Goal: Task Accomplishment & Management: Manage account settings

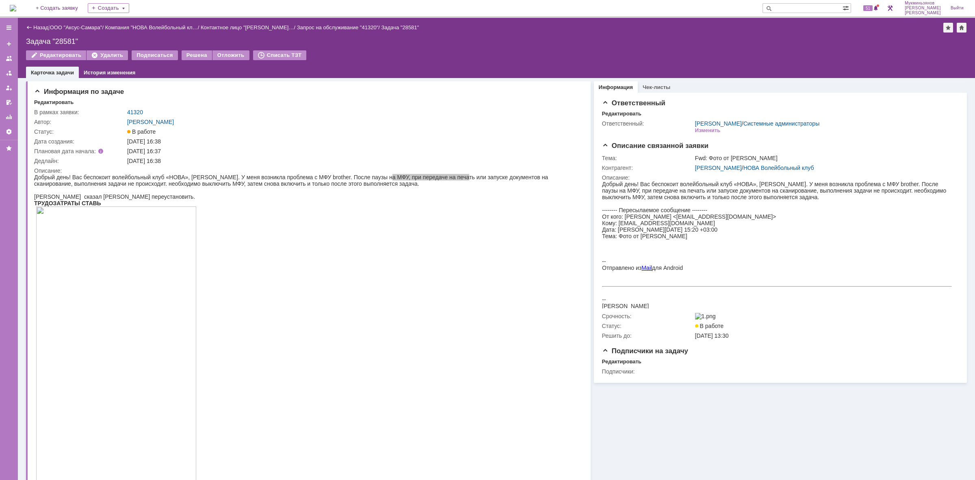
click at [16, 5] on img at bounding box center [13, 8] width 7 height 7
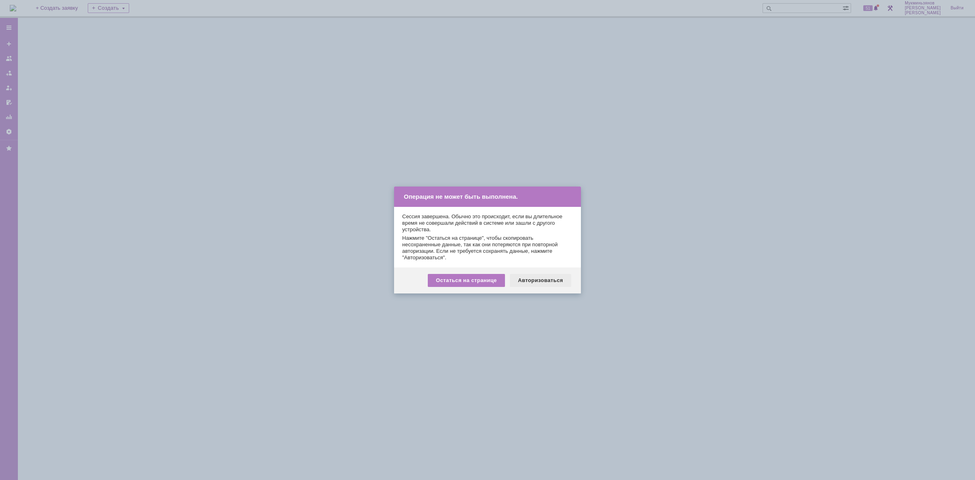
click at [545, 275] on div "Авторизоваться" at bounding box center [540, 280] width 61 height 13
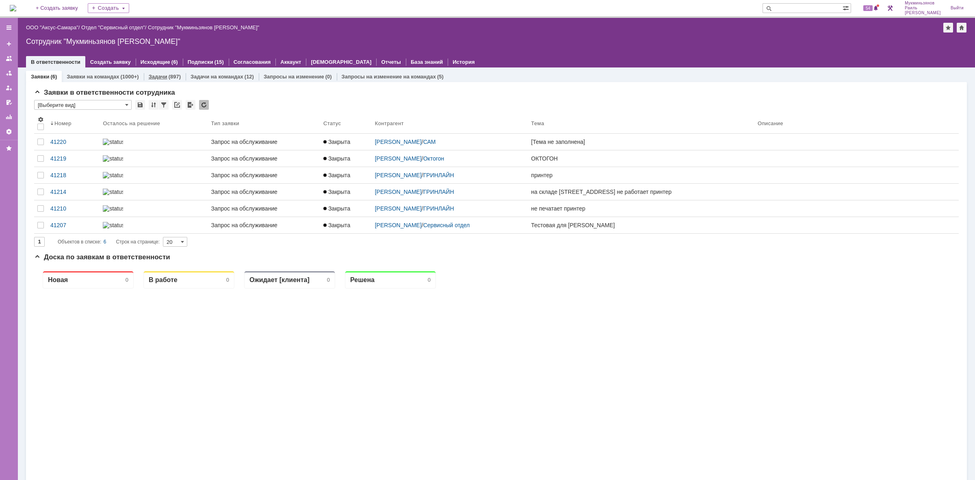
click at [146, 73] on div "Задачи (897)" at bounding box center [165, 77] width 42 height 12
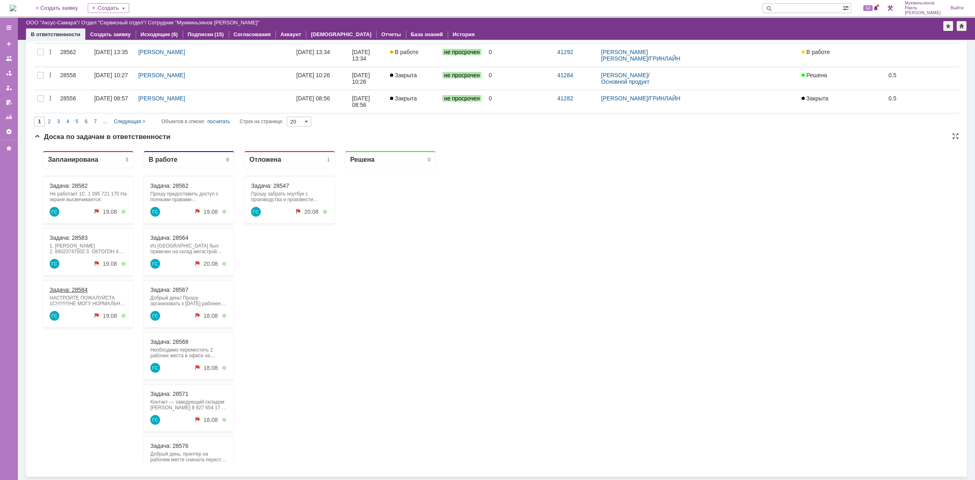
click at [86, 288] on link "Задача: 28584" at bounding box center [69, 290] width 38 height 7
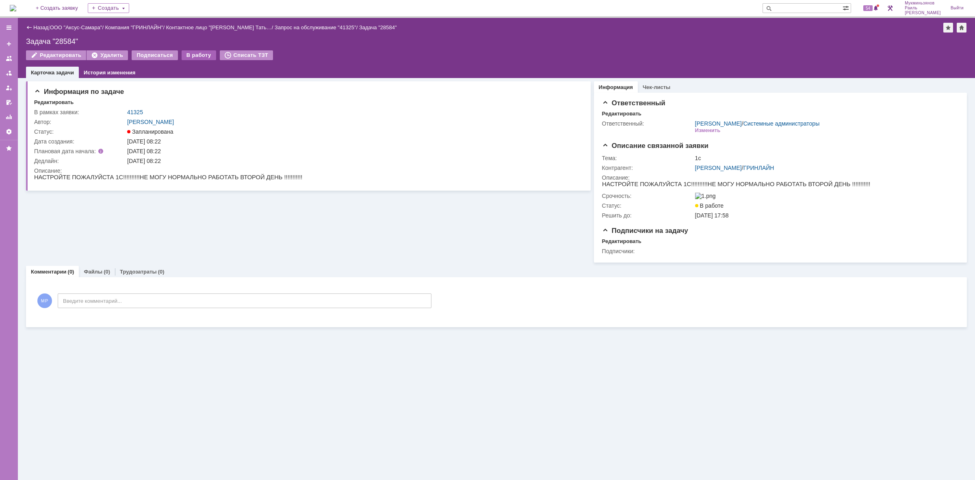
click at [188, 53] on div "В работу" at bounding box center [199, 55] width 35 height 10
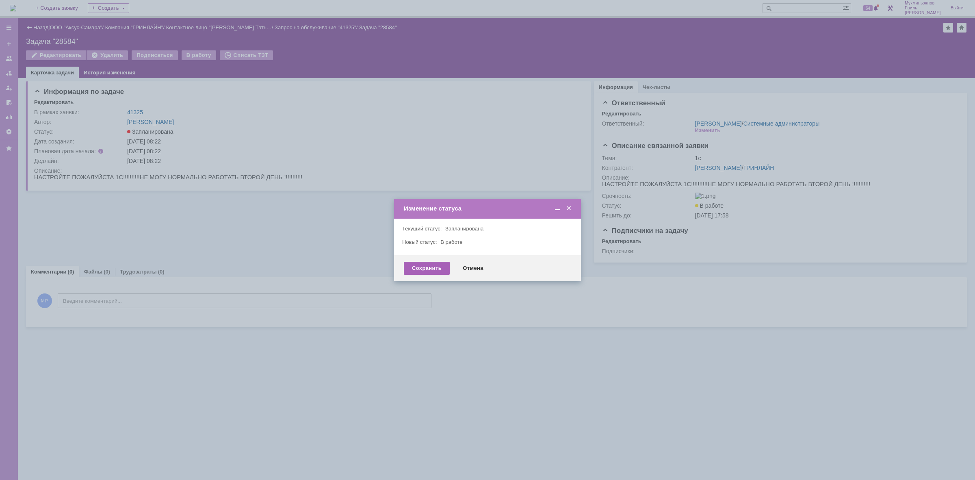
click at [415, 265] on div "Сохранить" at bounding box center [427, 268] width 46 height 13
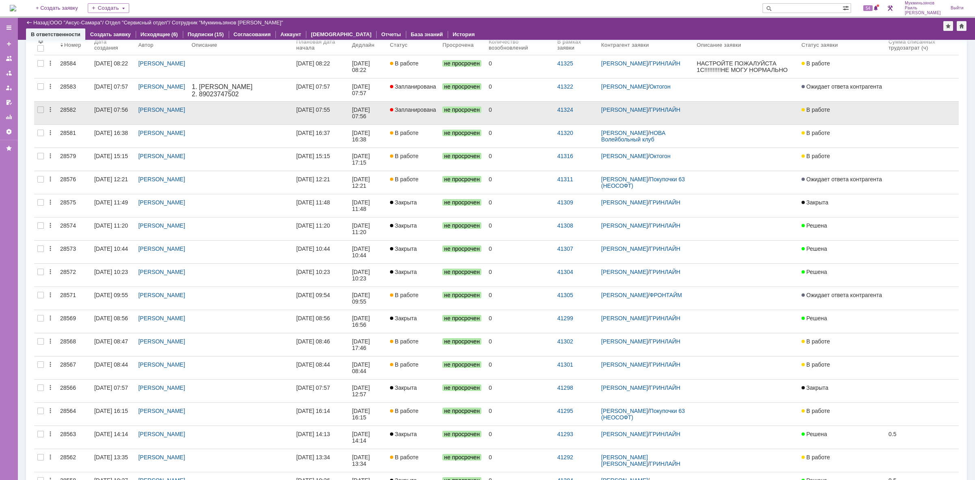
click at [268, 104] on link at bounding box center [241, 113] width 105 height 23
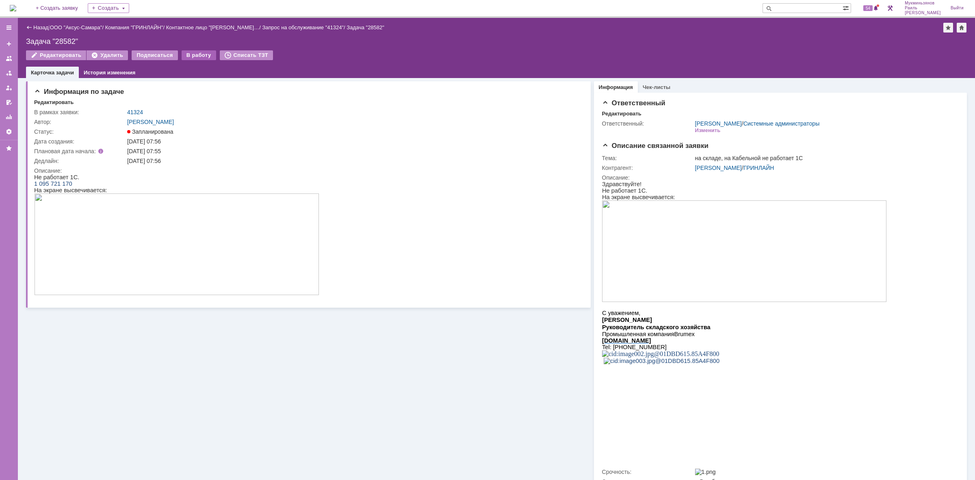
click at [187, 50] on div "В работу" at bounding box center [199, 55] width 35 height 10
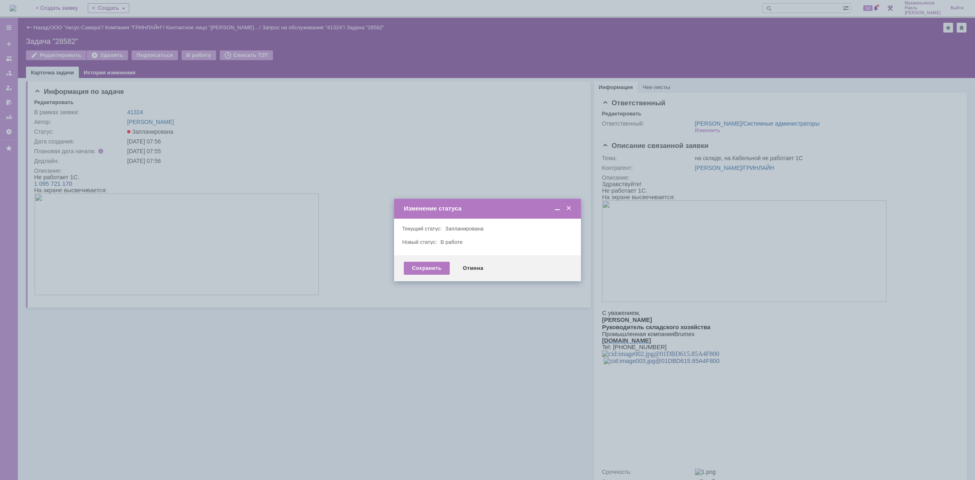
click at [418, 258] on div "Сохранить Отмена" at bounding box center [487, 268] width 187 height 26
click at [420, 265] on div "Сохранить" at bounding box center [427, 268] width 46 height 13
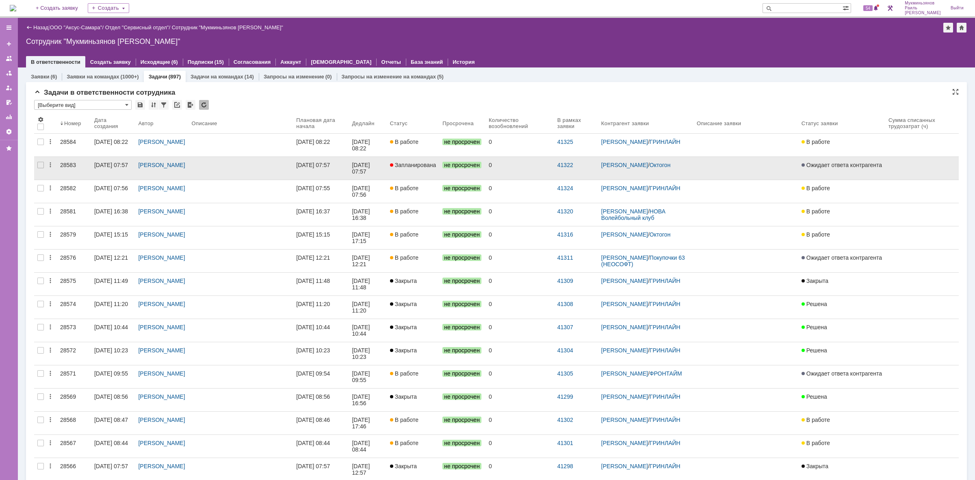
click at [409, 167] on span "Запланирована" at bounding box center [413, 165] width 46 height 7
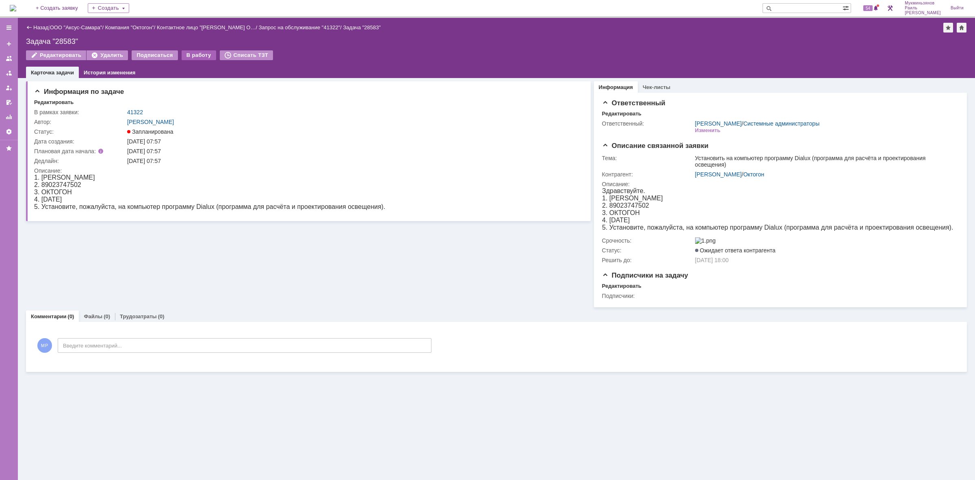
click at [186, 54] on div "В работу" at bounding box center [199, 55] width 35 height 10
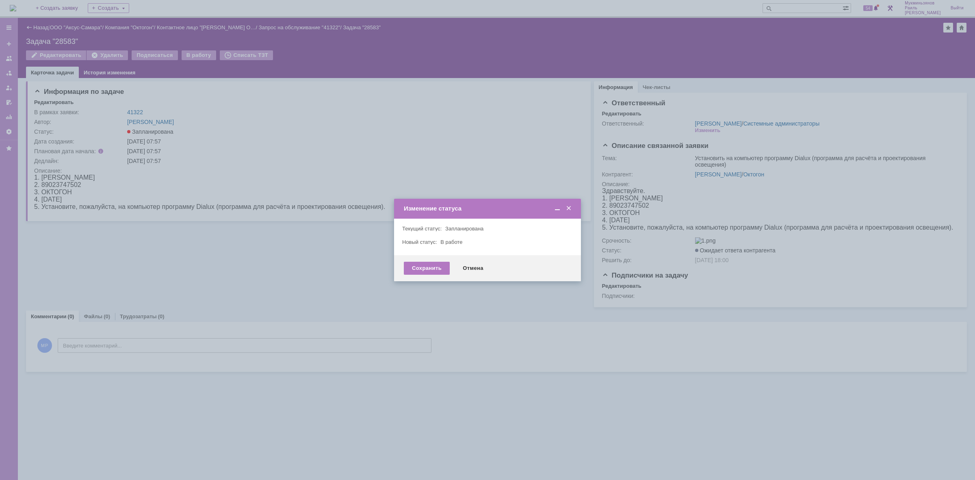
click at [412, 259] on div "Сохранить Отмена" at bounding box center [487, 268] width 187 height 26
click at [423, 269] on div "Сохранить" at bounding box center [427, 268] width 46 height 13
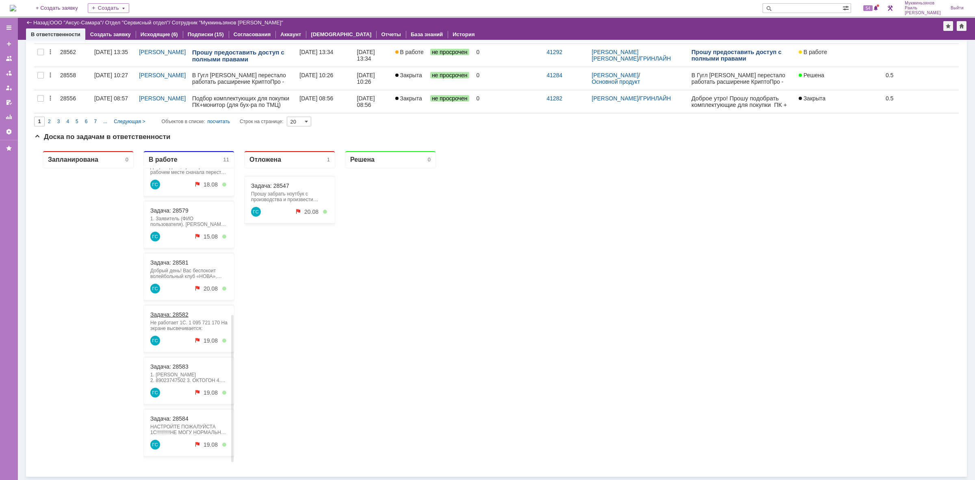
click at [167, 316] on link "Задача: 28582" at bounding box center [169, 314] width 38 height 7
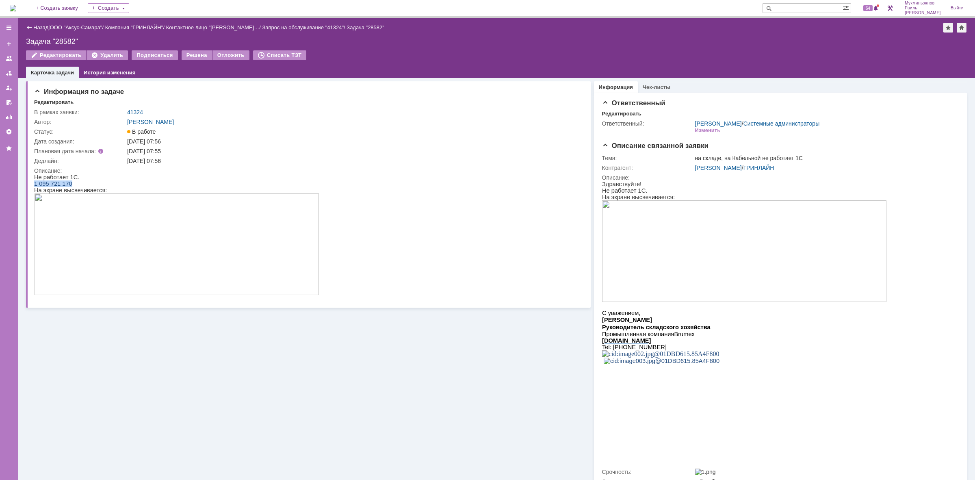
drag, startPoint x: 71, startPoint y: 182, endPoint x: 33, endPoint y: 183, distance: 37.4
click at [34, 183] on div "1 095 721 170 На экране высвечивается:" at bounding box center [176, 238] width 285 height 116
copy span "1 095 721 170"
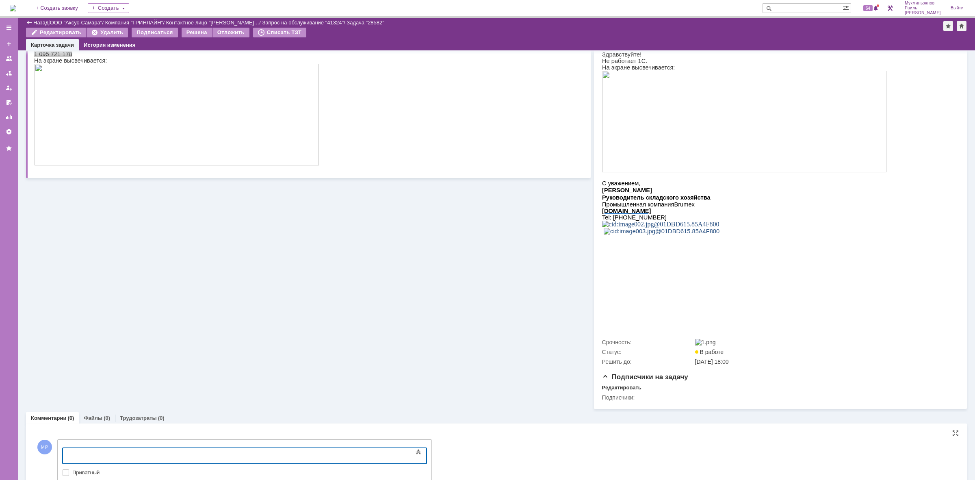
click at [187, 455] on div at bounding box center [128, 455] width 115 height 7
drag, startPoint x: 190, startPoint y: 454, endPoint x: 4, endPoint y: 433, distance: 186.9
click at [68, 448] on html "Сейчас к 1с подключились" at bounding box center [129, 455] width 122 height 14
copy div "Сейчас к 1с подключились"
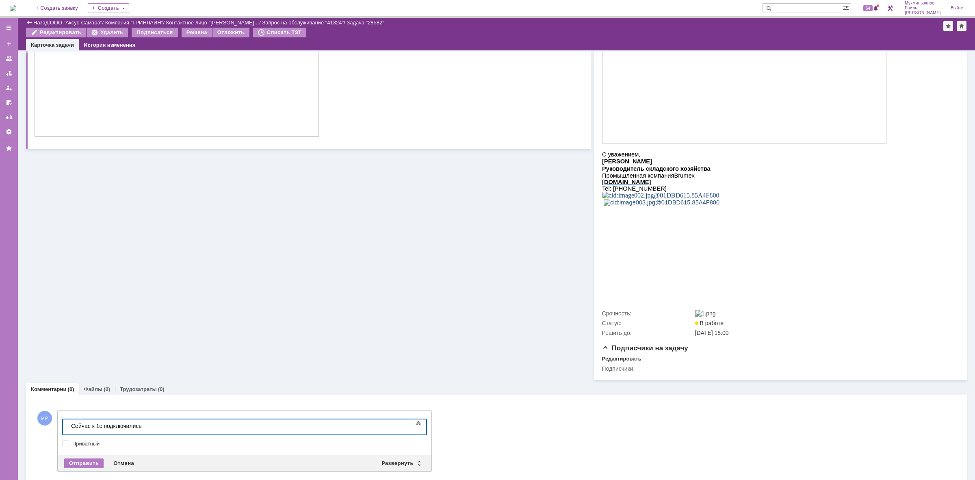
scroll to position [145, 0]
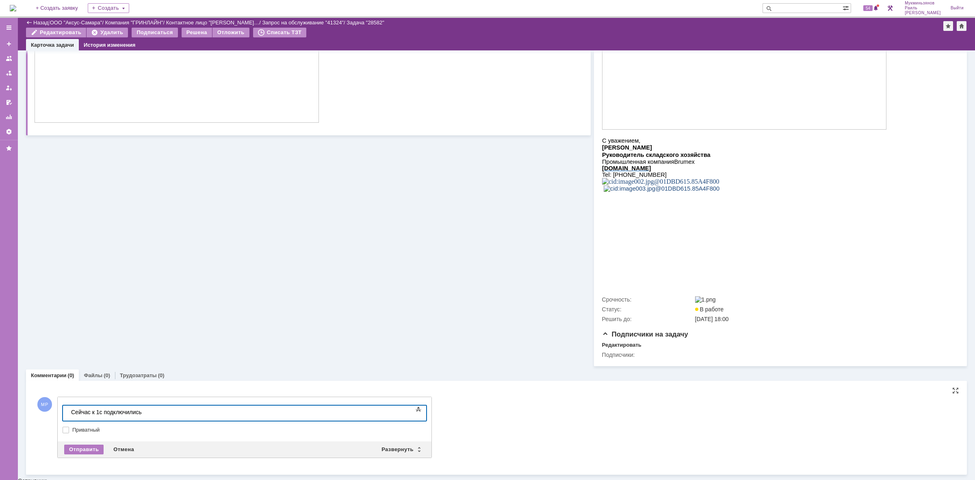
click at [154, 415] on div "Сейчас к 1с подключились" at bounding box center [128, 412] width 115 height 7
click at [154, 414] on div "Сейчас к 1с подключились" at bounding box center [128, 412] width 115 height 7
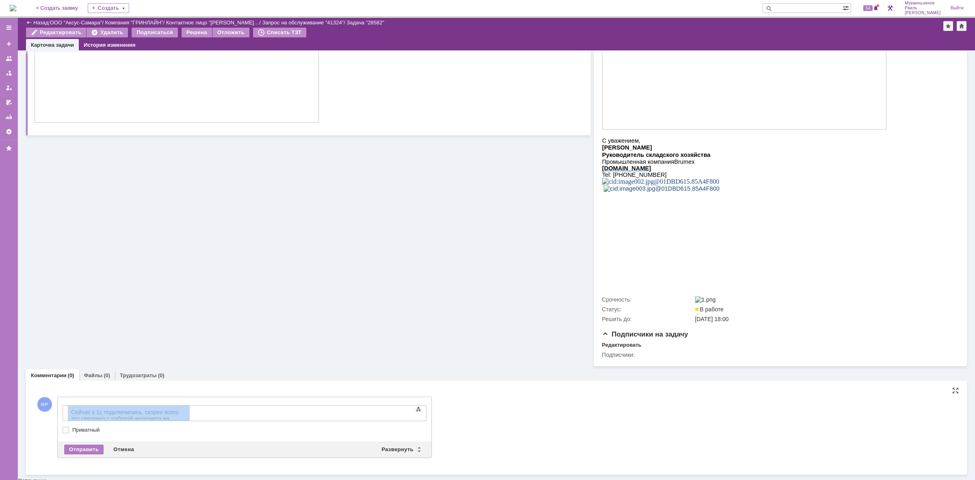
drag, startPoint x: 400, startPoint y: 812, endPoint x: 318, endPoint y: 409, distance: 411.0
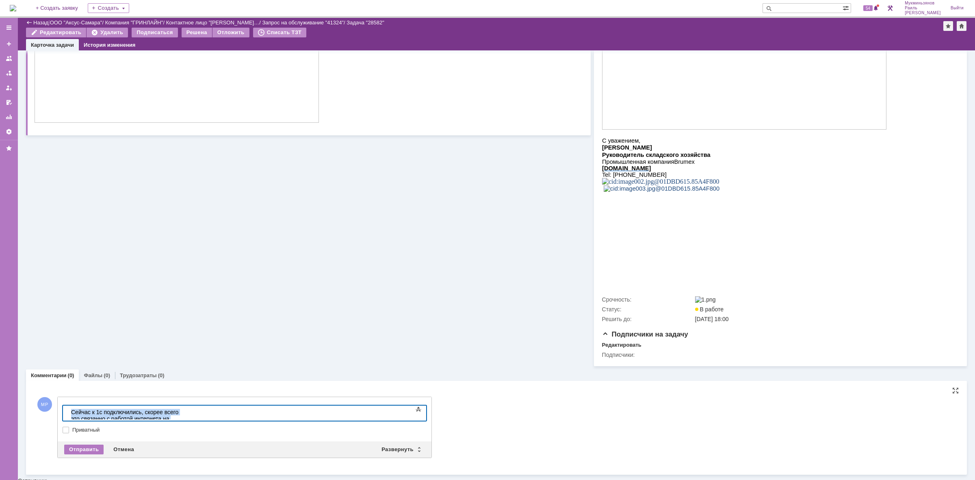
drag, startPoint x: 318, startPoint y: 411, endPoint x: 4, endPoint y: 424, distance: 314.0
click at [68, 424] on html "Сейчас к 1с подключились, скорее всего это связанно с работой интернета на скла…" at bounding box center [129, 419] width 122 height 26
copy div "Сейчас к 1с подключились, скорее всего это связанно с работой интернета на скла…"
click at [89, 452] on div "Отправить" at bounding box center [83, 450] width 39 height 10
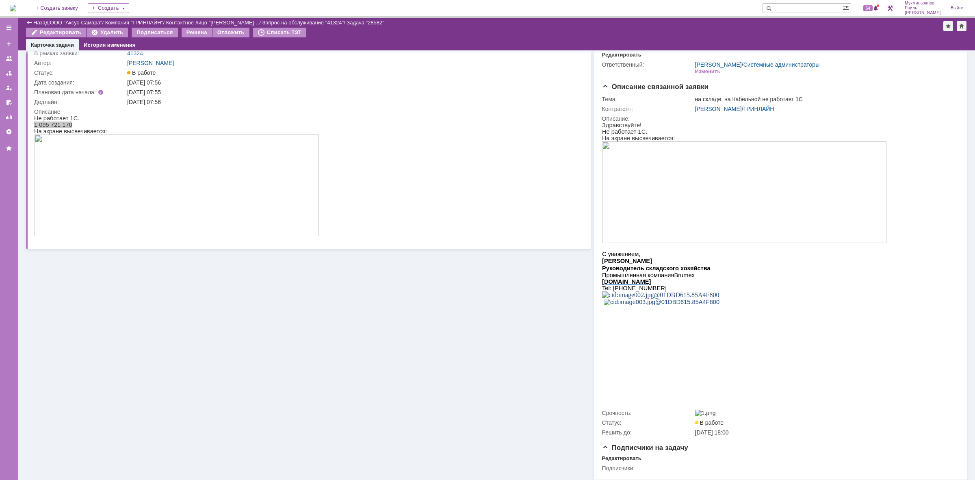
scroll to position [0, 0]
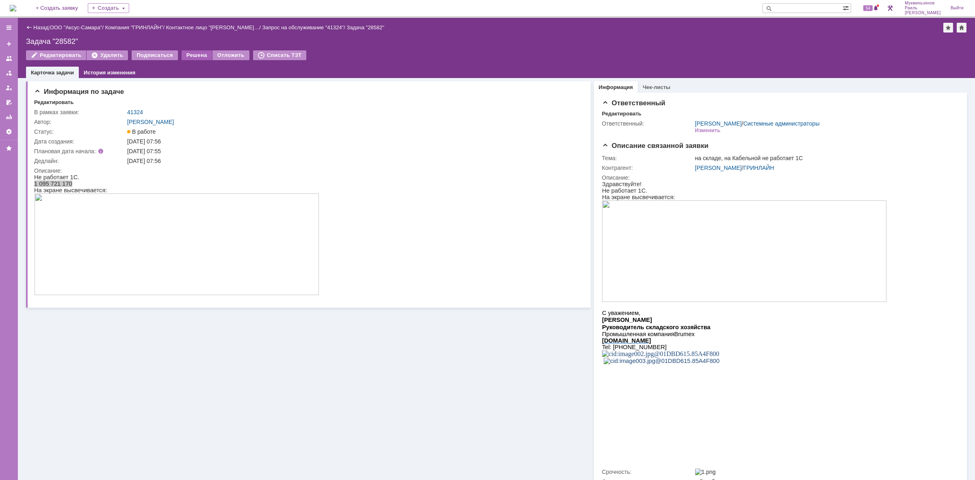
click at [190, 54] on div "Решена" at bounding box center [197, 55] width 30 height 10
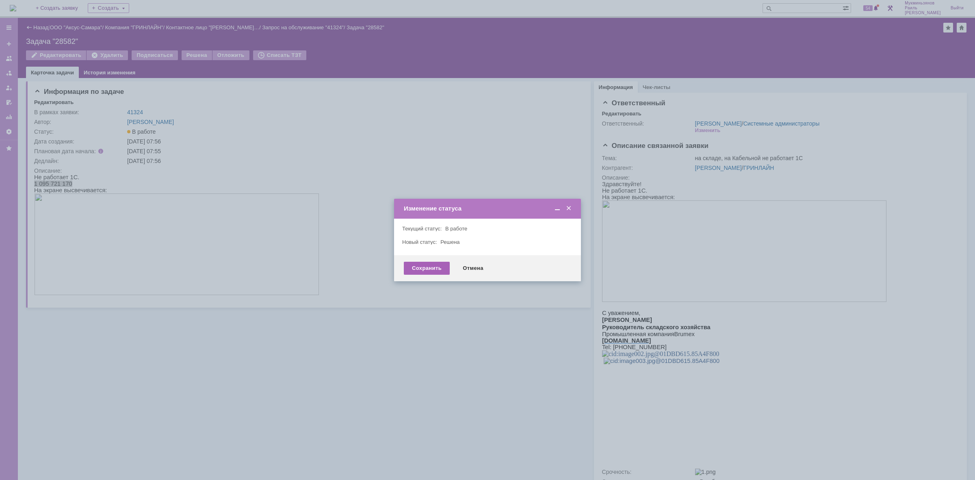
click at [441, 272] on div "Сохранить" at bounding box center [427, 268] width 46 height 13
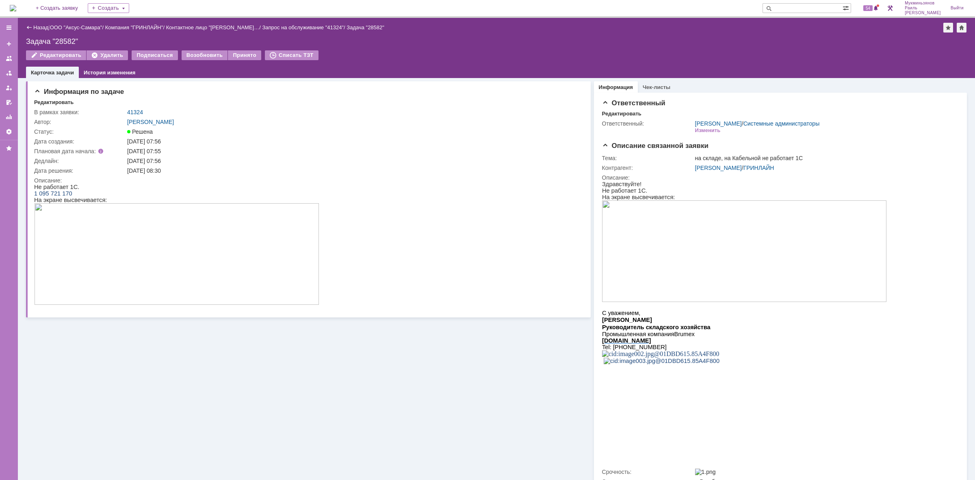
click at [16, 9] on img at bounding box center [13, 8] width 7 height 7
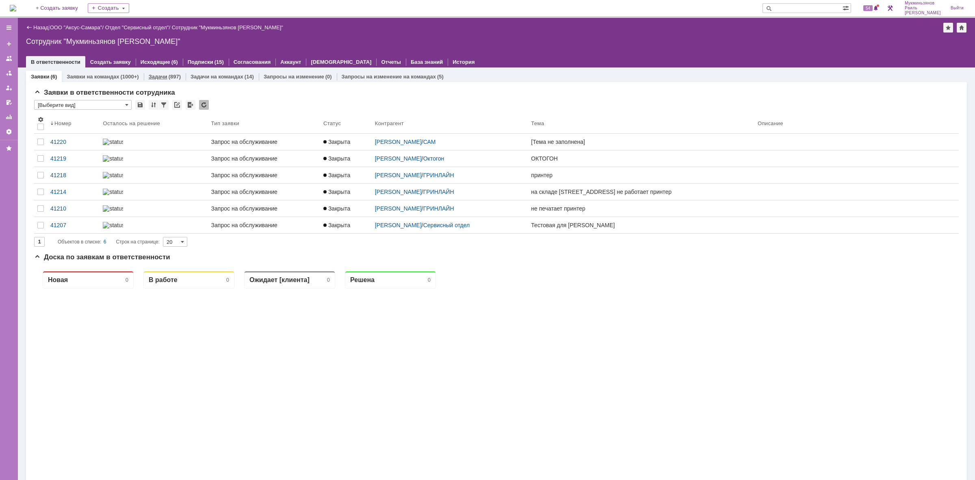
click at [171, 78] on div "(897)" at bounding box center [175, 77] width 12 height 6
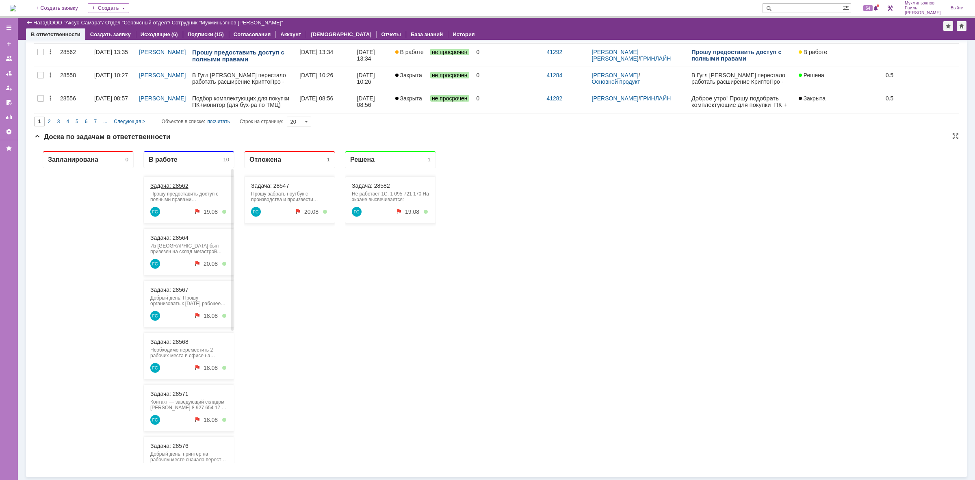
click at [169, 185] on link "Задача: 28562" at bounding box center [169, 185] width 38 height 7
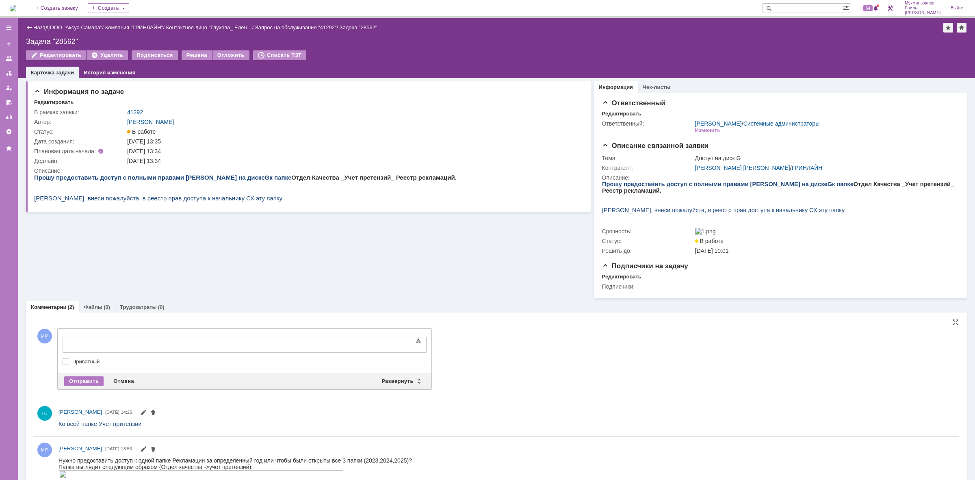
click at [150, 339] on body at bounding box center [129, 344] width 122 height 14
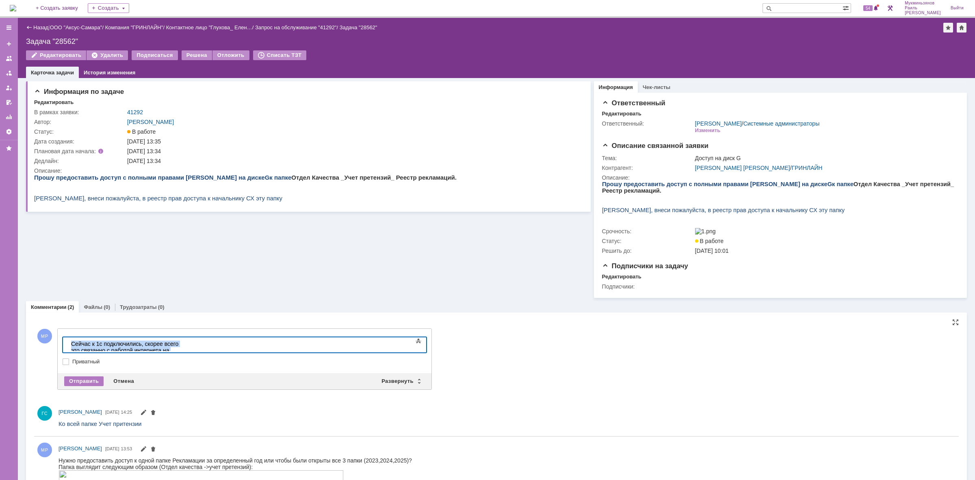
drag, startPoint x: 302, startPoint y: 345, endPoint x: 4, endPoint y: 328, distance: 298.0
click at [68, 337] on html "Сейчас к 1с подключились, скорее всего это связанно с работой интернета на скла…" at bounding box center [129, 350] width 122 height 26
drag, startPoint x: 204, startPoint y: 347, endPoint x: 4, endPoint y: 339, distance: 199.3
click at [68, 339] on html "​Видади уже имеет доступ к папке "Учет претензий"" at bounding box center [129, 347] width 122 height 20
copy div "​Видади уже имеет доступ к папке "Учет претензий"
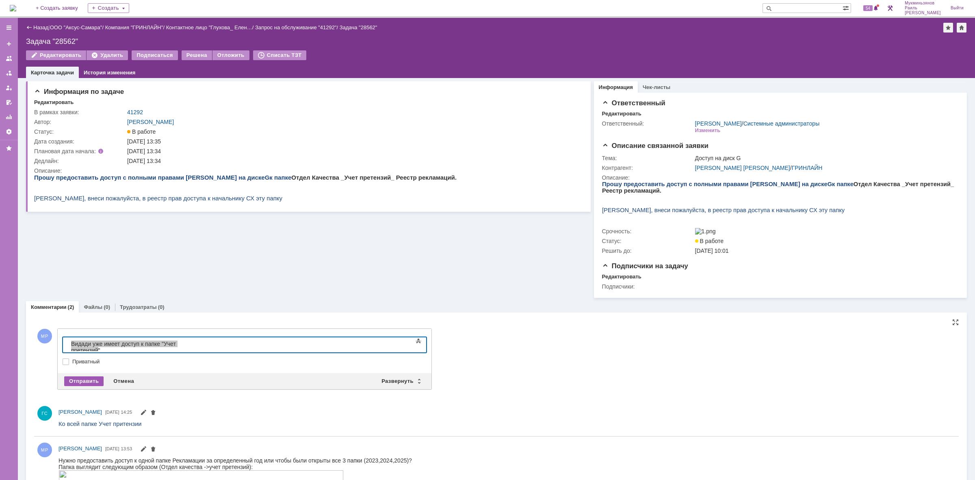
click at [75, 379] on div "Отправить" at bounding box center [83, 381] width 39 height 10
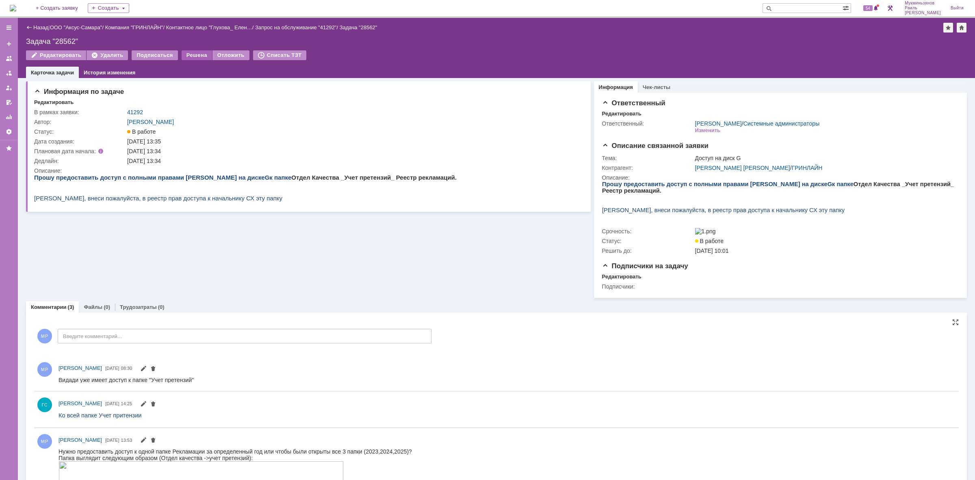
click at [187, 55] on div "Решена" at bounding box center [197, 55] width 30 height 10
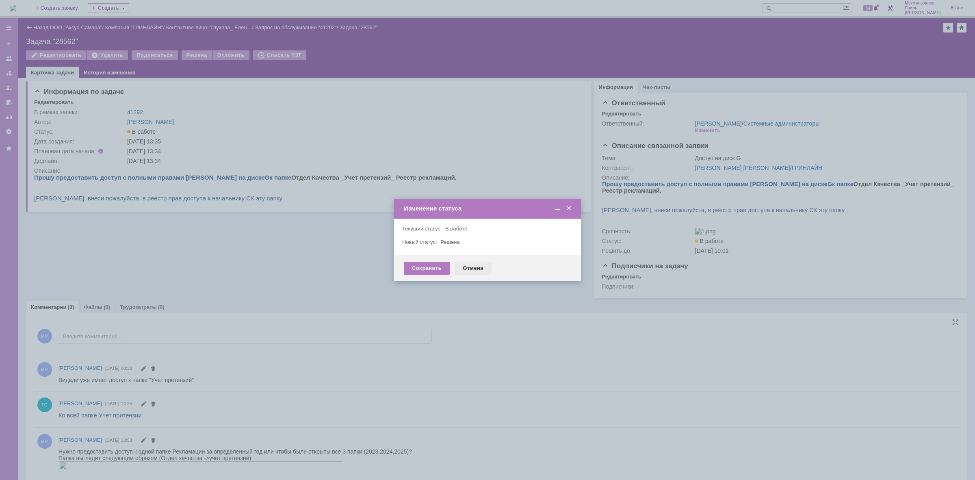
click at [458, 263] on div "Отмена" at bounding box center [473, 268] width 37 height 13
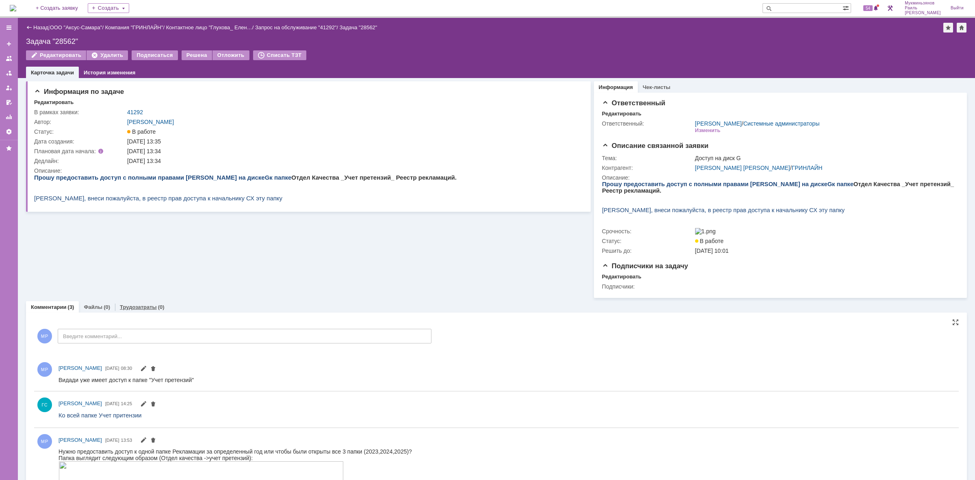
click at [137, 310] on link "Трудозатраты" at bounding box center [138, 307] width 37 height 6
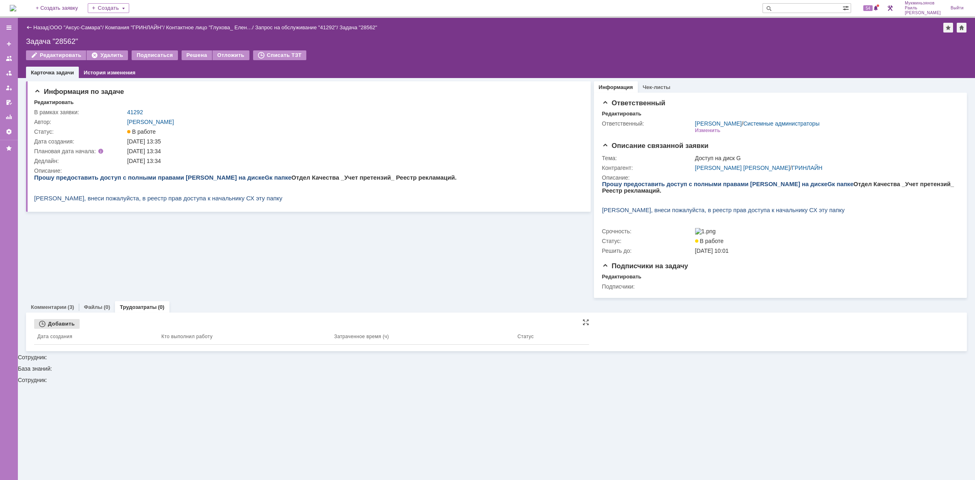
click at [76, 328] on div "Добавить" at bounding box center [57, 324] width 46 height 10
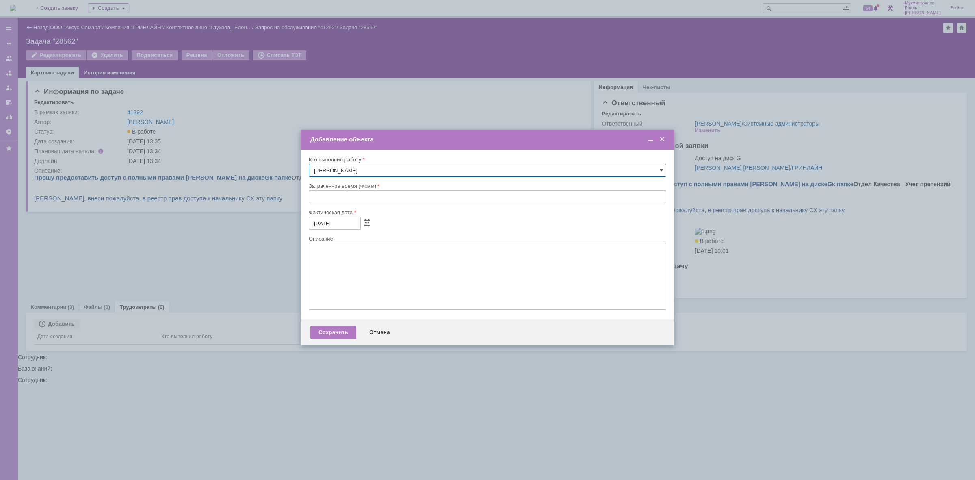
click at [356, 195] on input "text" at bounding box center [488, 196] width 358 height 13
type input "00:30"
click at [375, 293] on textarea at bounding box center [488, 276] width 358 height 67
drag, startPoint x: 376, startPoint y: 292, endPoint x: 366, endPoint y: 285, distance: 12.1
click at [367, 287] on textarea at bounding box center [488, 276] width 358 height 67
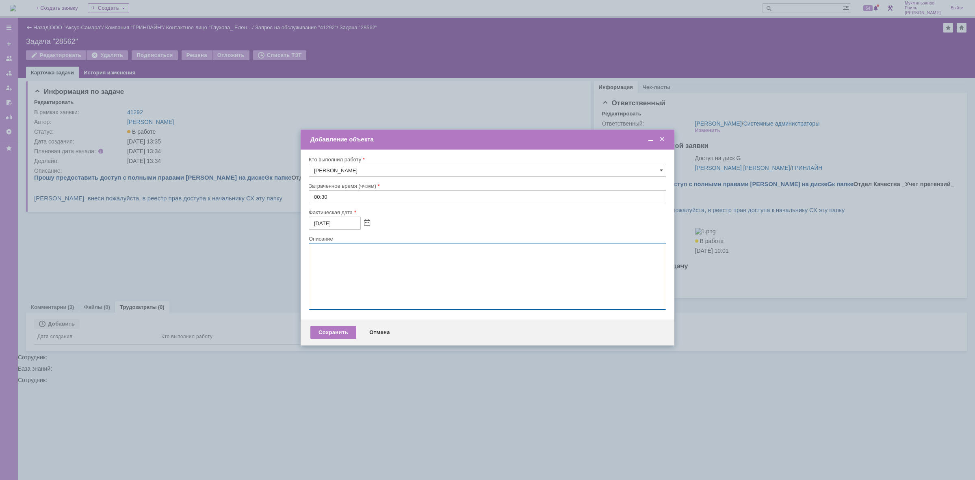
paste textarea "​Видади уже имеет доступ к папке "Учет претензий"
type textarea "​Видади уже имеет доступ к папке "Учет претензий"
click at [345, 334] on div "Сохранить" at bounding box center [333, 332] width 46 height 13
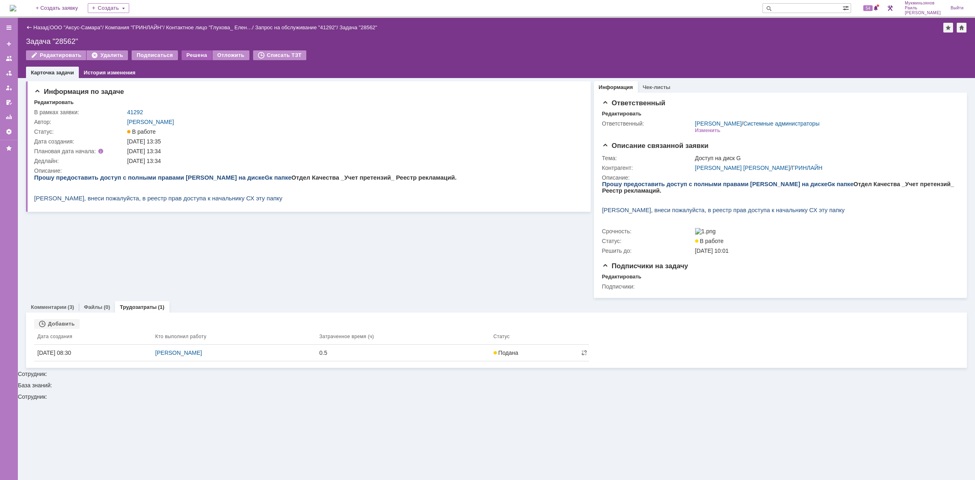
click at [192, 55] on div "Решена" at bounding box center [197, 55] width 30 height 10
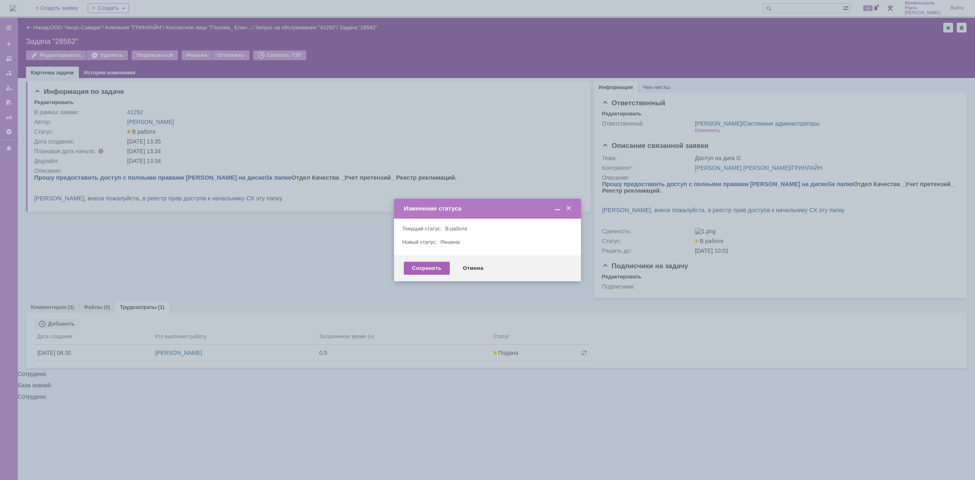
click at [412, 263] on div "Сохранить" at bounding box center [427, 268] width 46 height 13
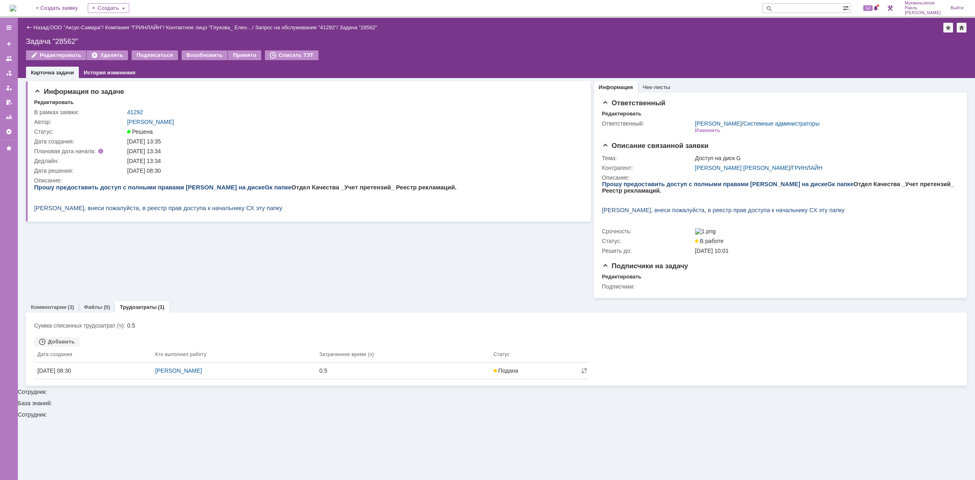
click at [11, 6] on img at bounding box center [13, 8] width 7 height 7
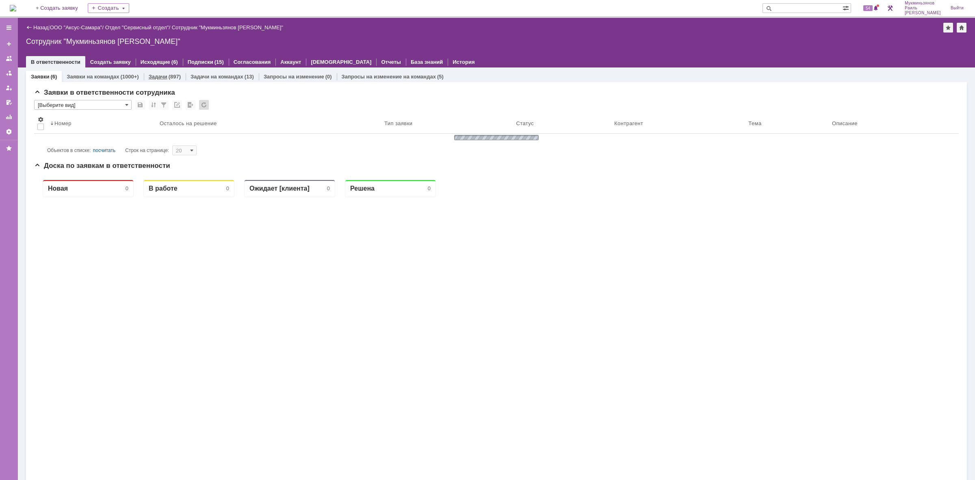
click at [157, 72] on div "Задачи (897)" at bounding box center [165, 77] width 42 height 12
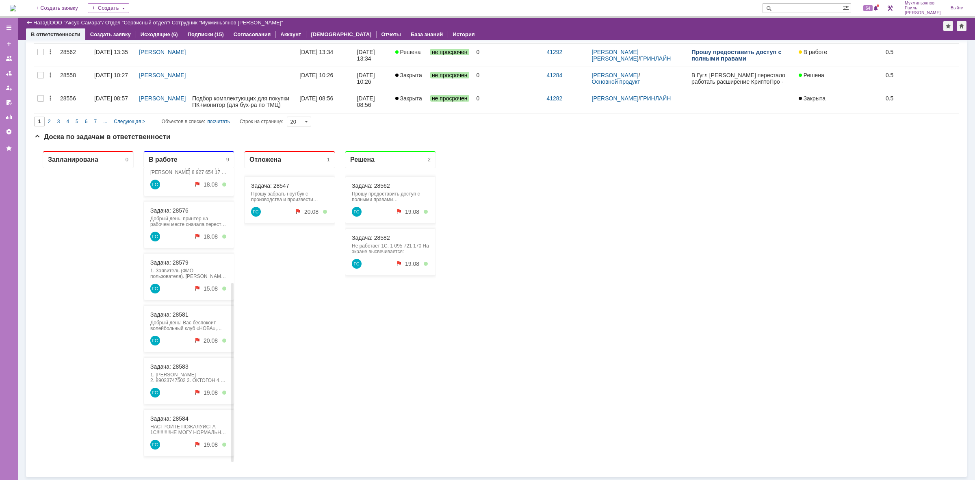
click at [163, 413] on div "Задача: 28584 НАСТРОЙТЕ ПОЖАЛУЙСТА 1С!!!!!!!!!!НЕ МОГУ НОРМАЛЬНО РАБОТАТЬ ВТОРО…" at bounding box center [188, 432] width 91 height 47
click at [162, 416] on link "Задача: 28584" at bounding box center [169, 418] width 38 height 7
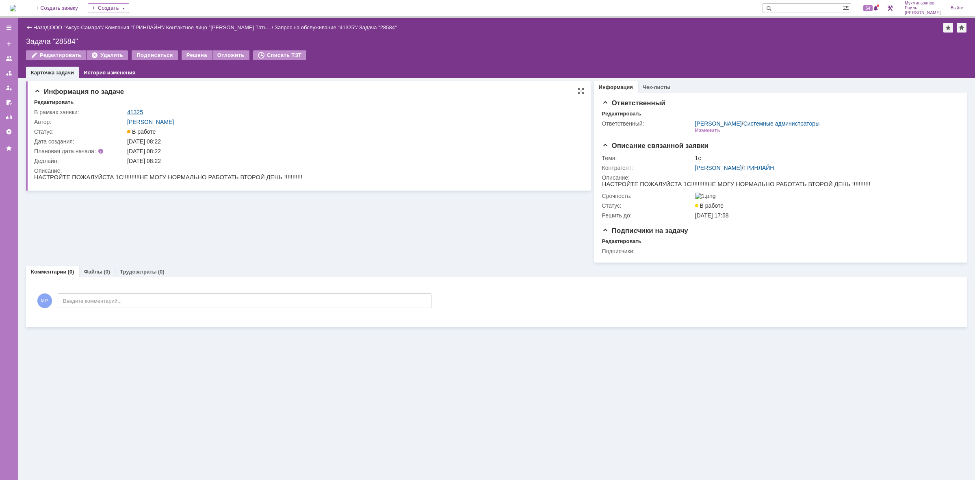
click at [137, 110] on link "41325" at bounding box center [135, 112] width 16 height 7
click at [13, 5] on img at bounding box center [13, 8] width 7 height 7
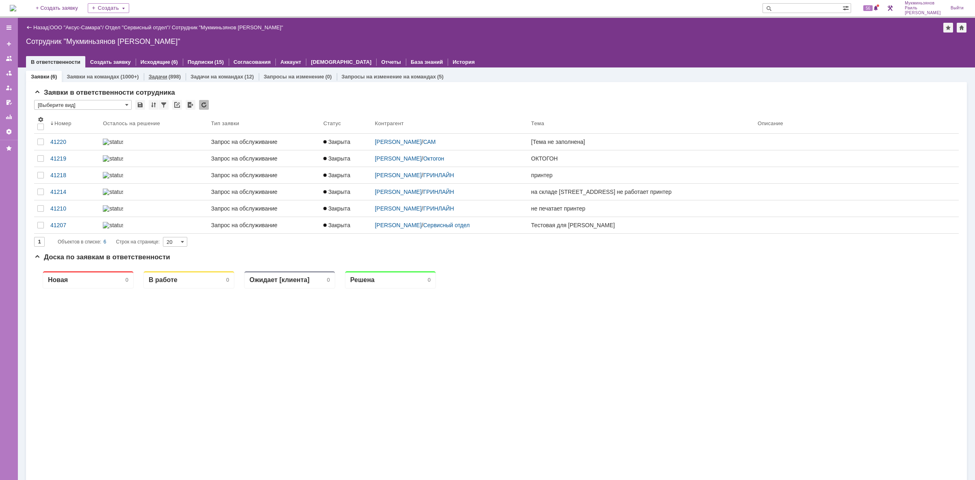
click at [149, 78] on link "Задачи" at bounding box center [158, 77] width 19 height 6
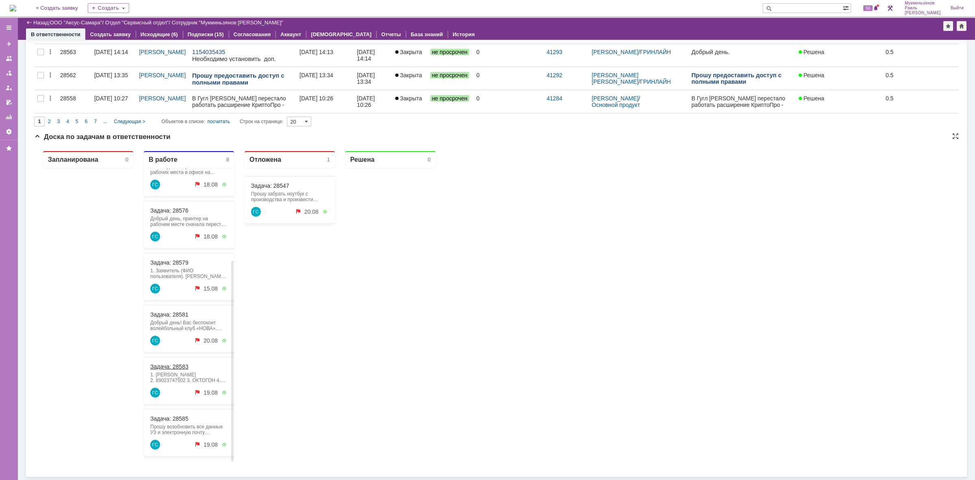
click at [173, 367] on link "Задача: 28583" at bounding box center [169, 366] width 38 height 7
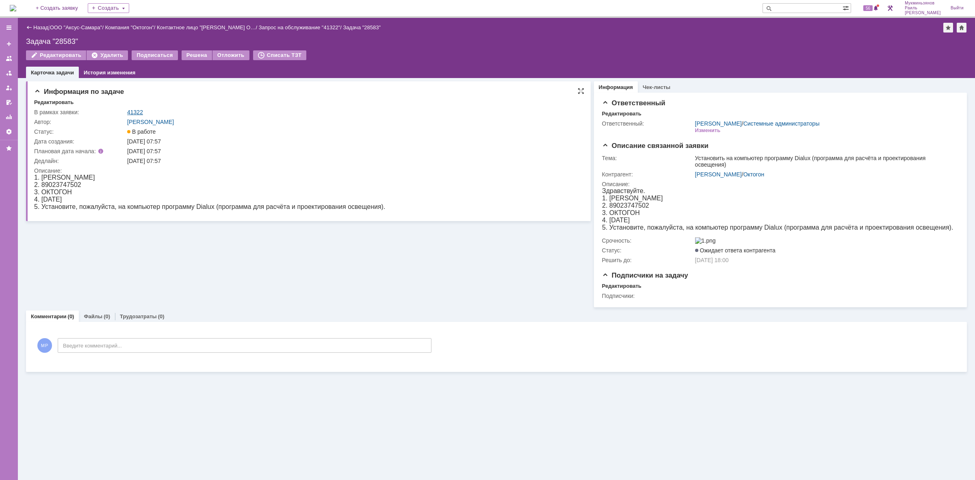
click at [130, 110] on link "41322" at bounding box center [135, 112] width 16 height 7
click at [722, 176] on link "[PERSON_NAME]" at bounding box center [718, 174] width 47 height 7
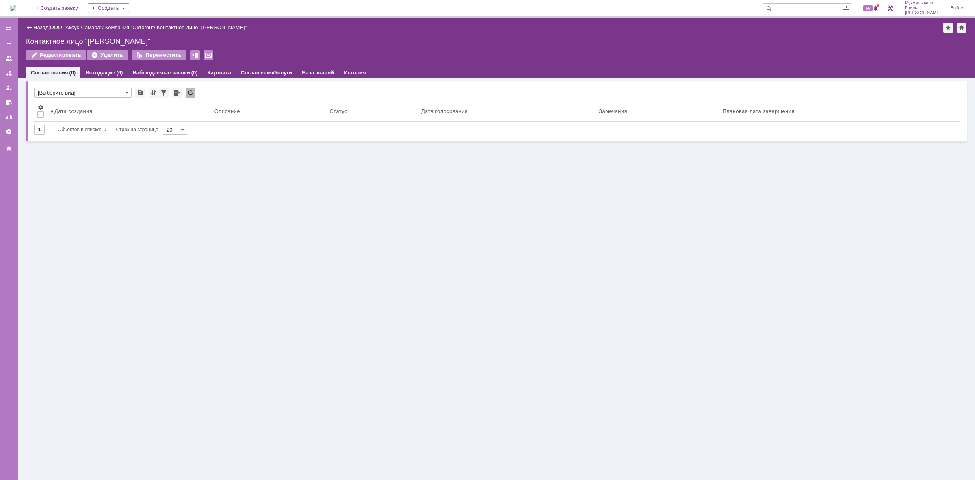
click at [104, 69] on link "Исходящие" at bounding box center [100, 72] width 30 height 6
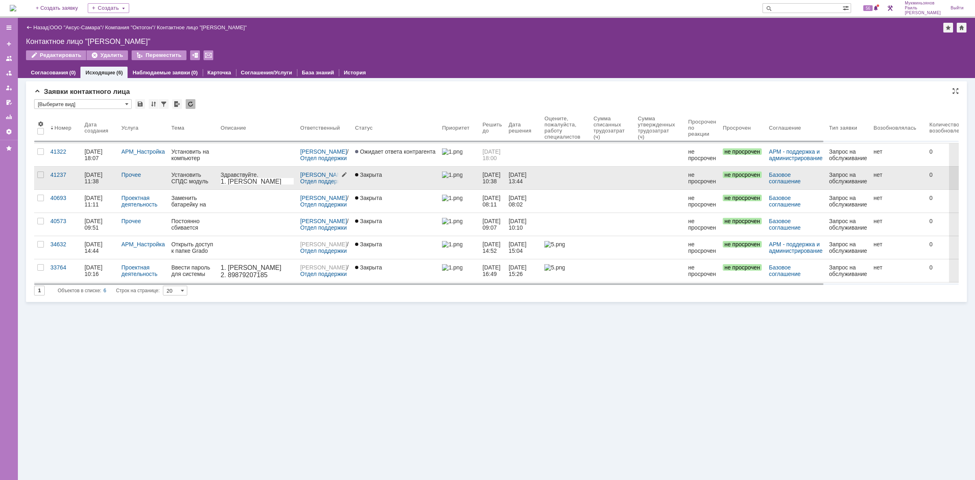
click at [336, 180] on div at bounding box center [342, 178] width 19 height 22
click at [391, 176] on div "Закрыта" at bounding box center [395, 175] width 80 height 7
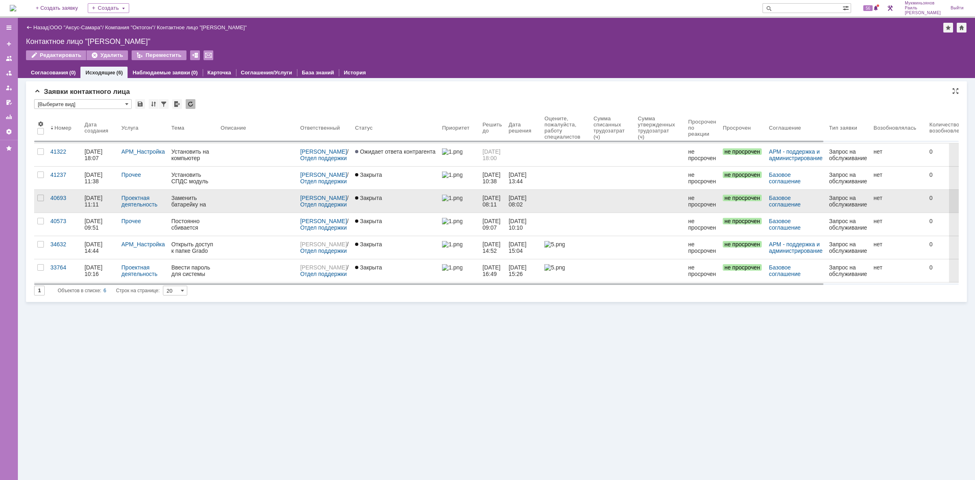
click at [411, 204] on link "Закрыта" at bounding box center [395, 201] width 87 height 23
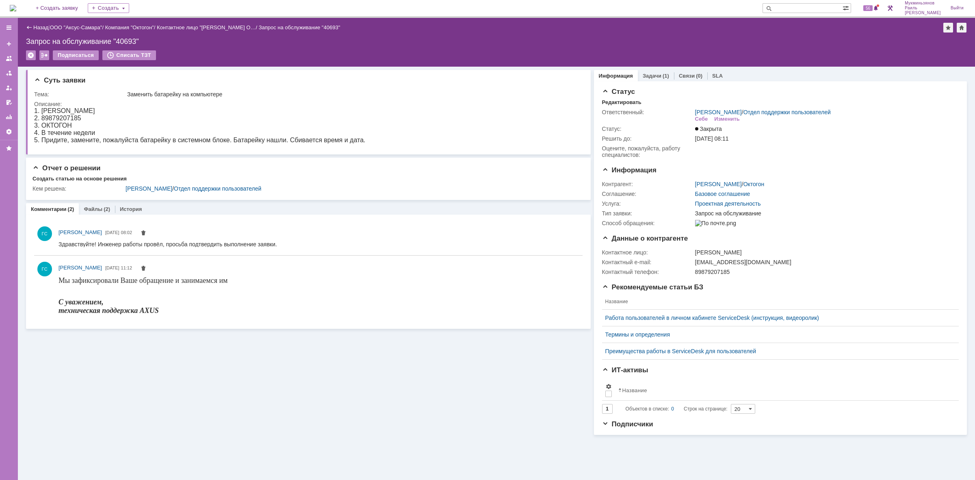
click at [91, 202] on div "Суть заявки Тема: Заменить батарейку на компьютере Описание: Отчет о решении Со…" at bounding box center [308, 251] width 565 height 368
click at [91, 204] on div "Суть заявки Тема: Заменить батарейку на компьютере Описание: Отчет о решении Со…" at bounding box center [308, 251] width 565 height 368
click at [94, 206] on link "Файлы" at bounding box center [93, 209] width 19 height 6
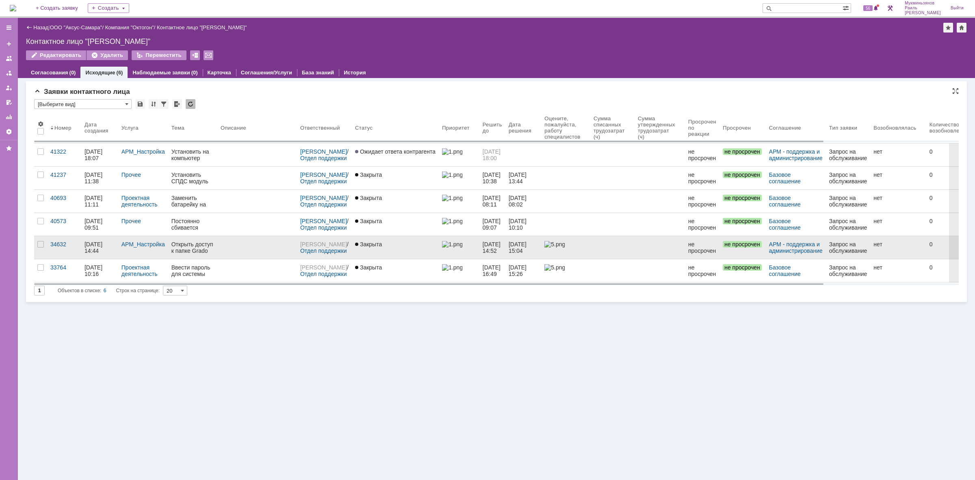
click at [291, 248] on link at bounding box center [257, 247] width 80 height 23
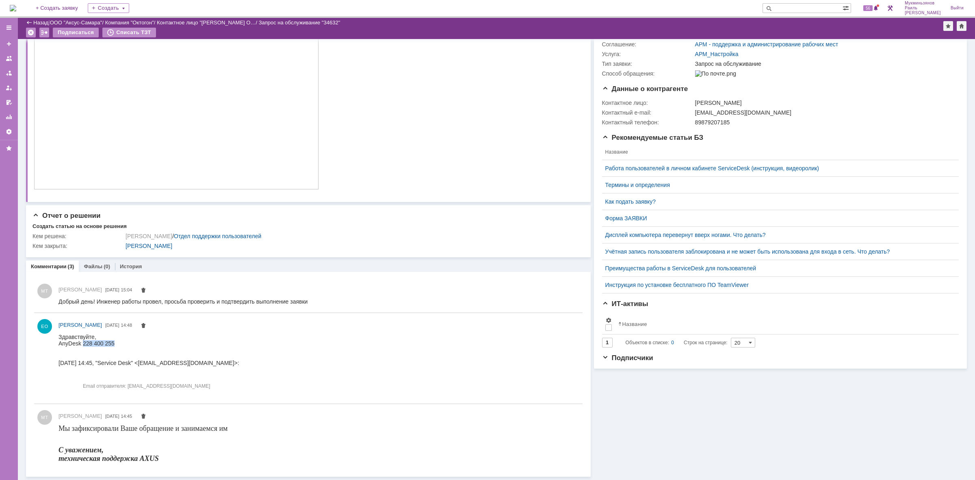
drag, startPoint x: 84, startPoint y: 340, endPoint x: 115, endPoint y: 344, distance: 31.2
click at [115, 344] on div "AnyDesk 228 400 255" at bounding box center [149, 343] width 181 height 7
copy div "228 400 255"
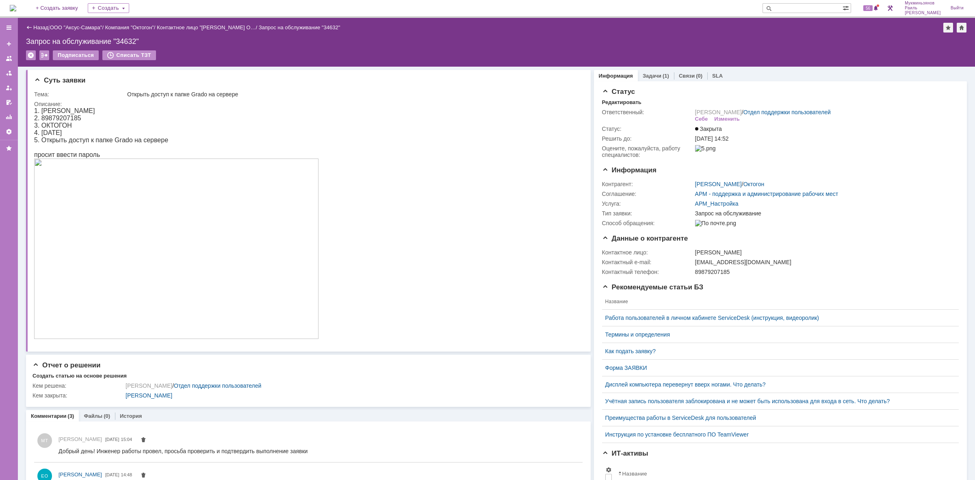
click at [16, 7] on img at bounding box center [13, 8] width 7 height 7
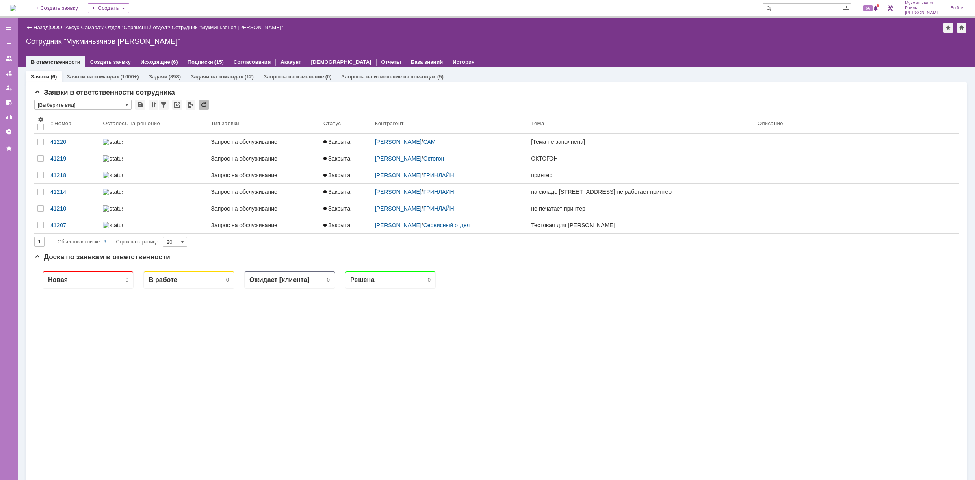
click at [144, 72] on div "Задачи (898)" at bounding box center [165, 77] width 42 height 12
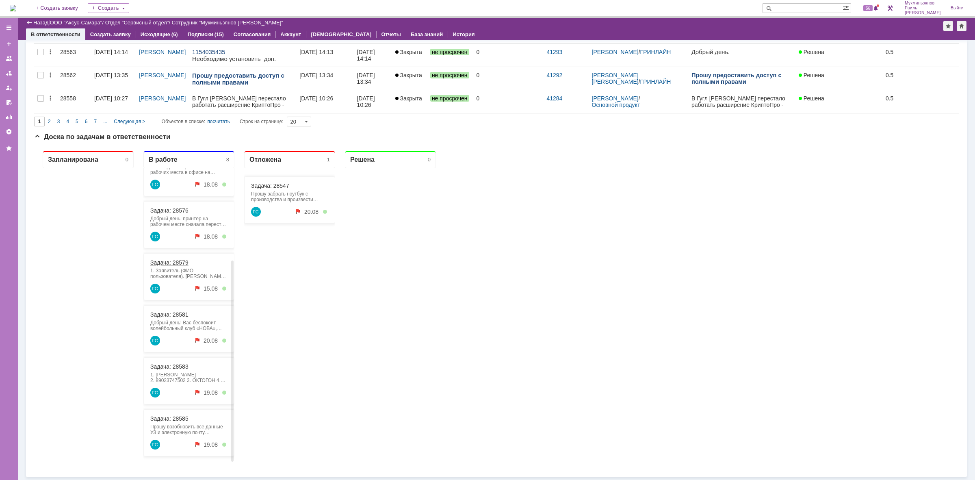
click at [183, 262] on link "Задача: 28579" at bounding box center [169, 262] width 38 height 7
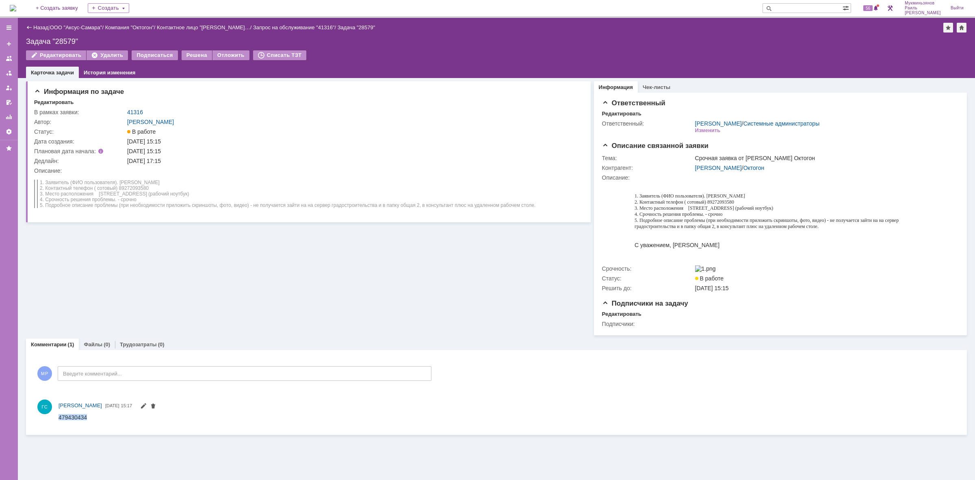
drag, startPoint x: 87, startPoint y: 417, endPoint x: 61, endPoint y: 417, distance: 26.0
click at [59, 419] on html "479430434" at bounding box center [507, 417] width 897 height 7
copy span "479430434"
click at [16, 10] on img at bounding box center [13, 8] width 7 height 7
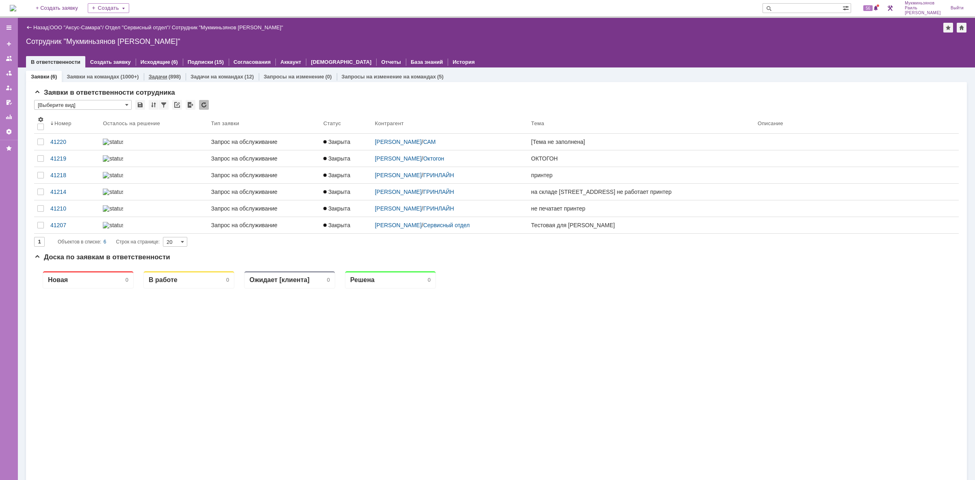
click at [161, 80] on div "Задачи (898)" at bounding box center [165, 77] width 42 height 12
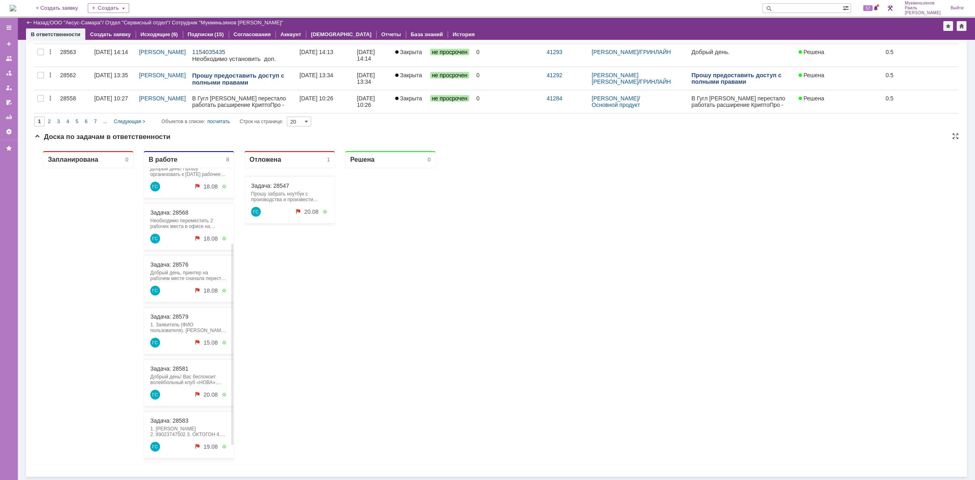
scroll to position [132, 0]
click at [174, 420] on link "Задача: 28585" at bounding box center [169, 418] width 38 height 7
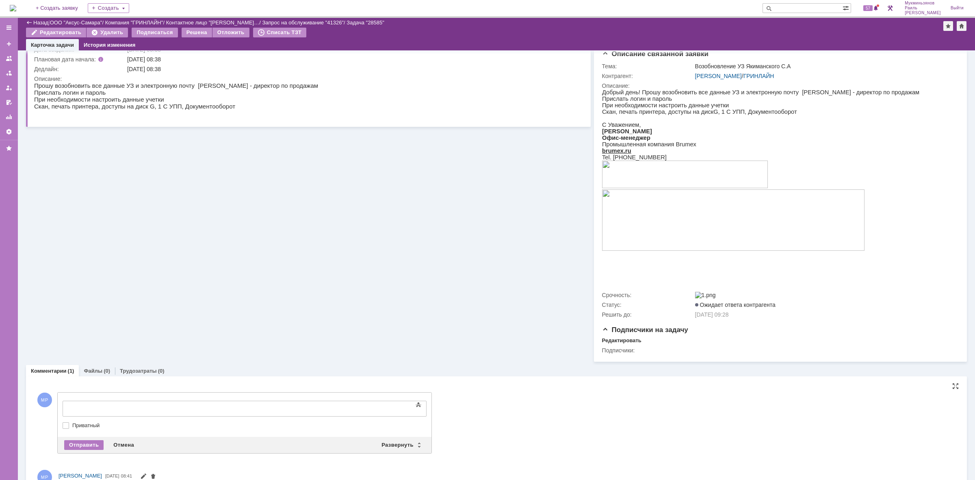
click at [132, 410] on div at bounding box center [128, 407] width 115 height 7
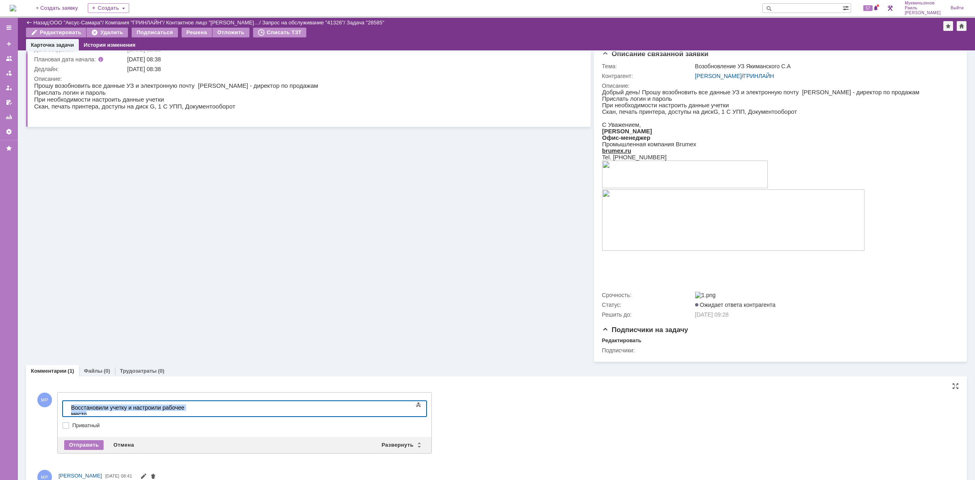
drag, startPoint x: 204, startPoint y: 409, endPoint x: 4, endPoint y: 401, distance: 200.1
click at [68, 401] on html "​Восстановили учетку и настроили рабочее место" at bounding box center [129, 411] width 122 height 20
copy div "​Восстановили учетку и настроили рабочее место"
click at [77, 450] on div "Отправить" at bounding box center [83, 445] width 39 height 10
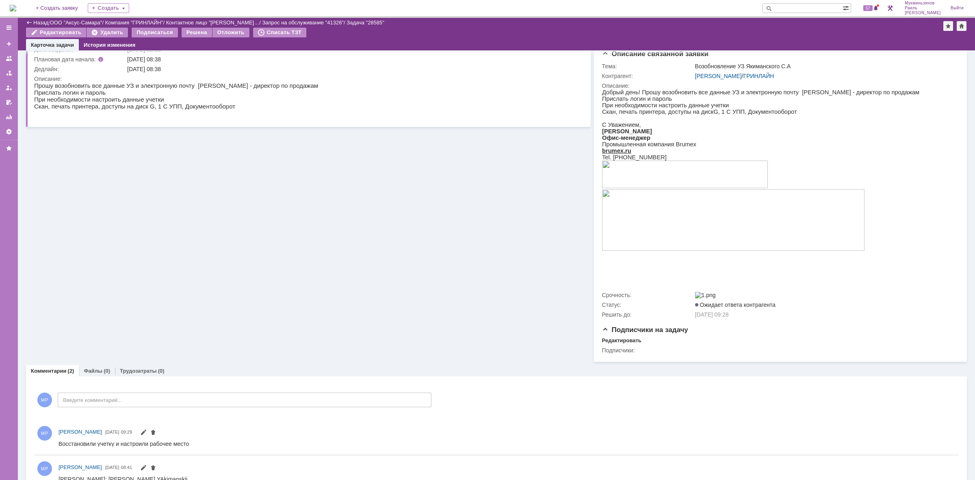
click at [135, 373] on link "Трудозатраты" at bounding box center [138, 371] width 37 height 6
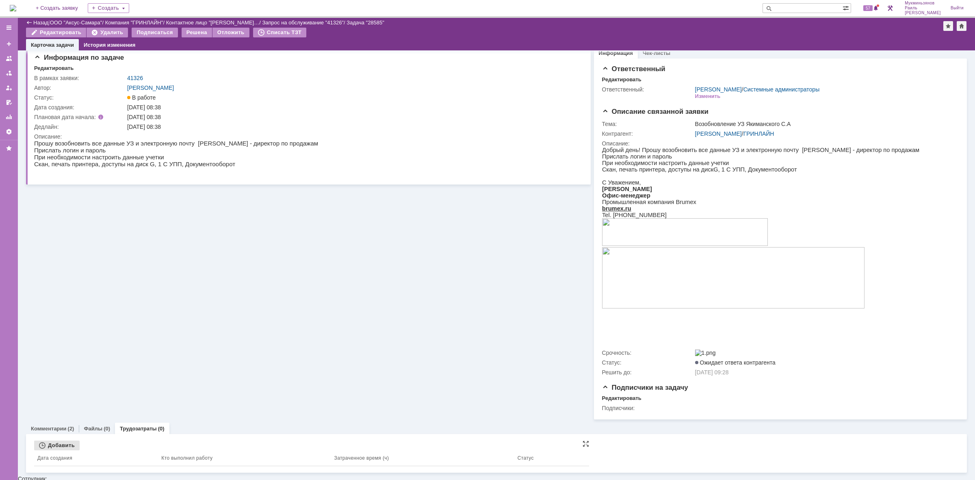
scroll to position [5, 0]
click at [61, 451] on div "Добавить" at bounding box center [57, 447] width 46 height 10
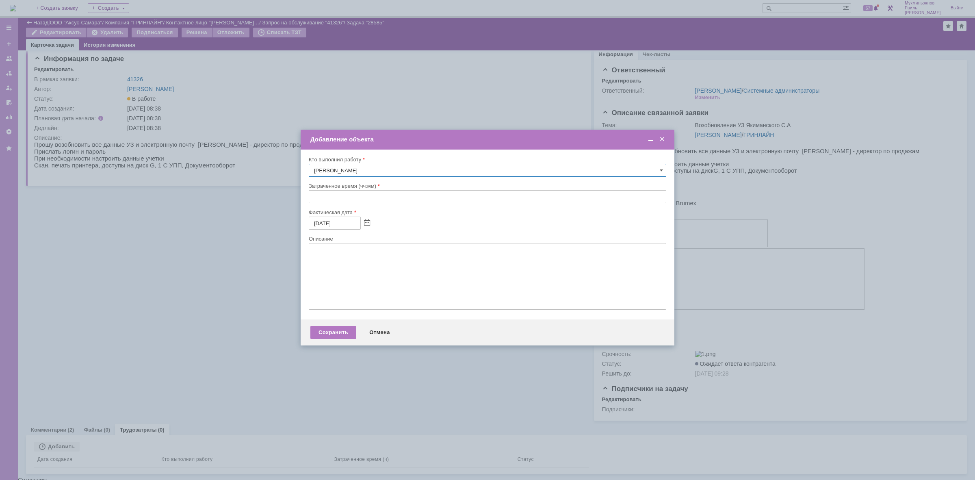
click at [356, 196] on input "text" at bounding box center [488, 196] width 358 height 13
type input "00:30"
click at [350, 276] on textarea at bounding box center [488, 276] width 358 height 67
paste textarea "​Восстановили учетку и настроили рабочее место"
type textarea "​Восстановили учетку и настроили рабочее место"
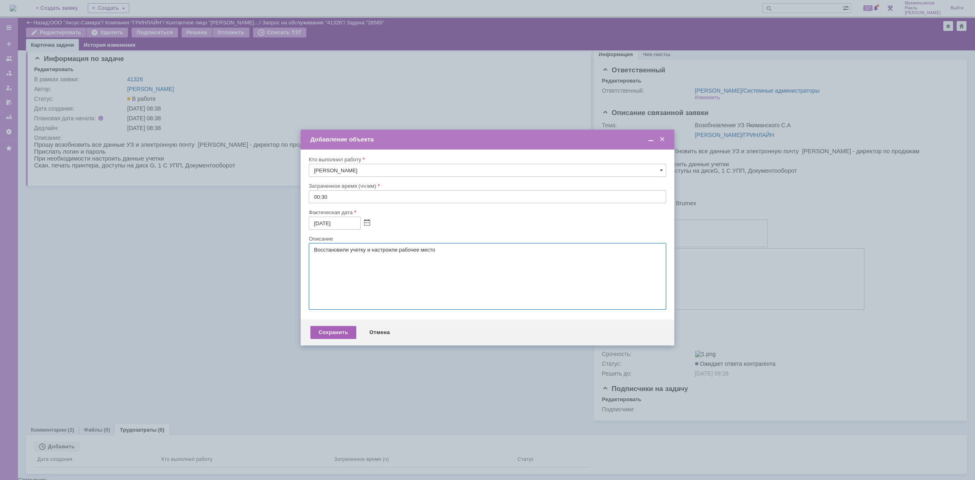
click at [332, 337] on div "Сохранить" at bounding box center [333, 332] width 46 height 13
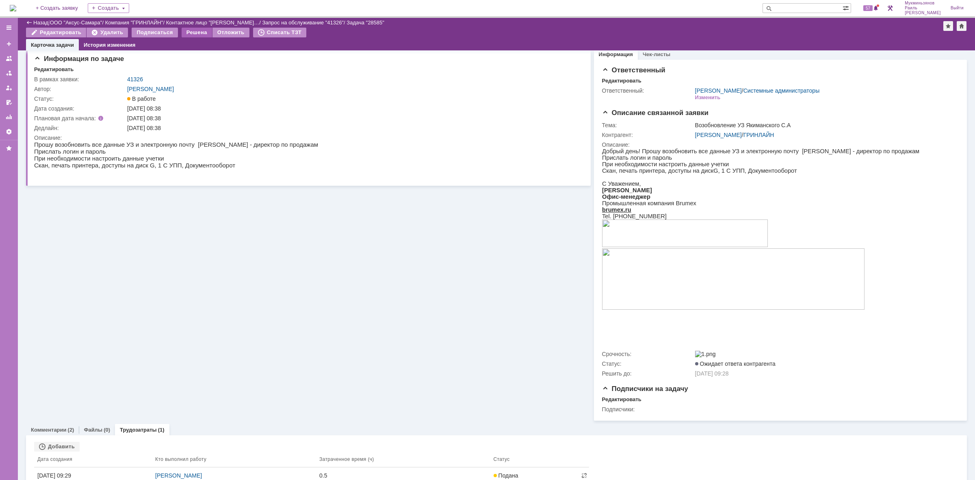
click at [190, 37] on div "Решена" at bounding box center [197, 33] width 30 height 10
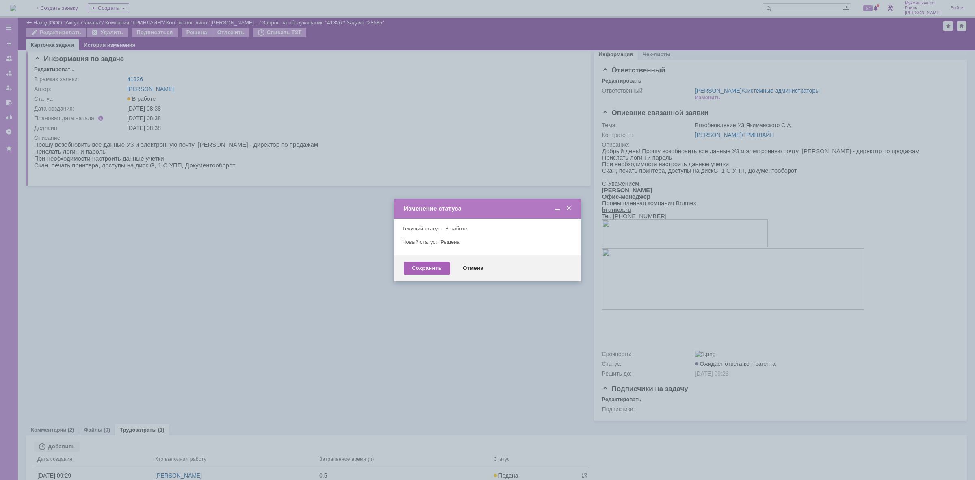
click at [417, 267] on div "Сохранить" at bounding box center [427, 268] width 46 height 13
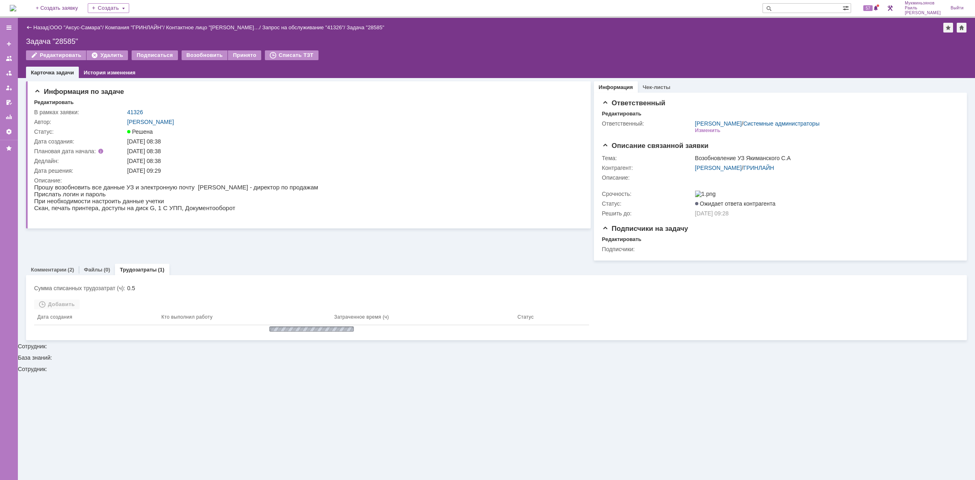
scroll to position [0, 0]
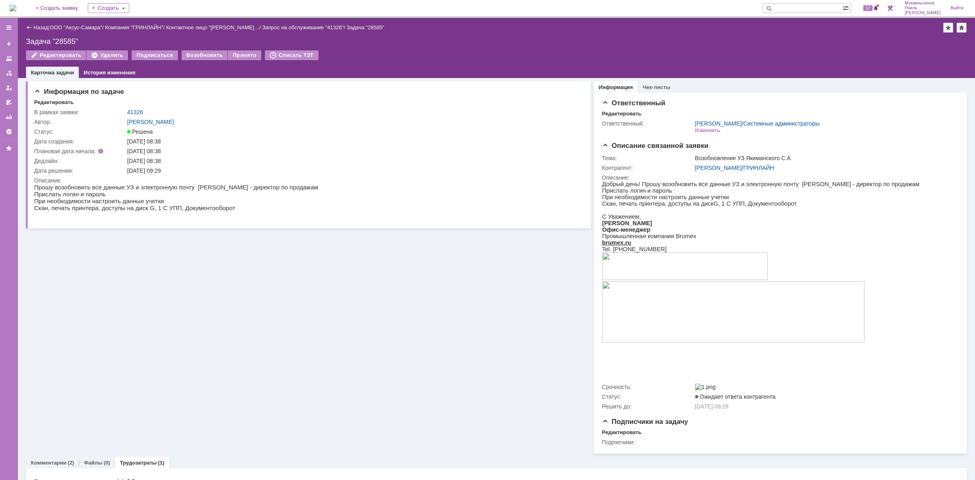
click at [16, 11] on img at bounding box center [13, 8] width 7 height 7
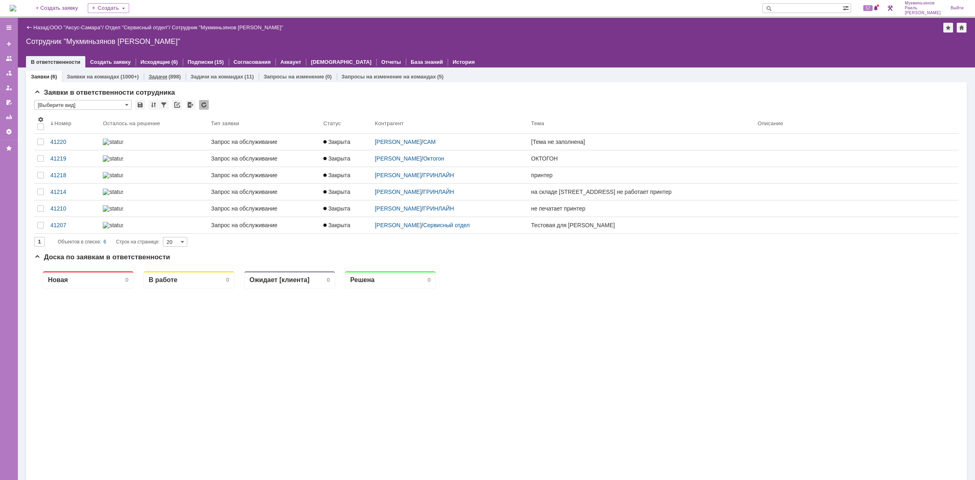
click at [159, 72] on div "Задачи (898)" at bounding box center [165, 77] width 42 height 12
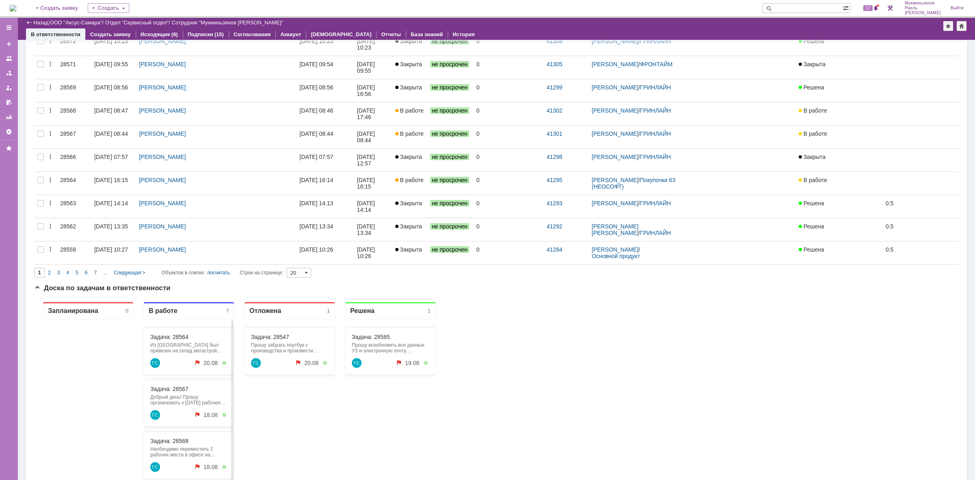
scroll to position [458, 0]
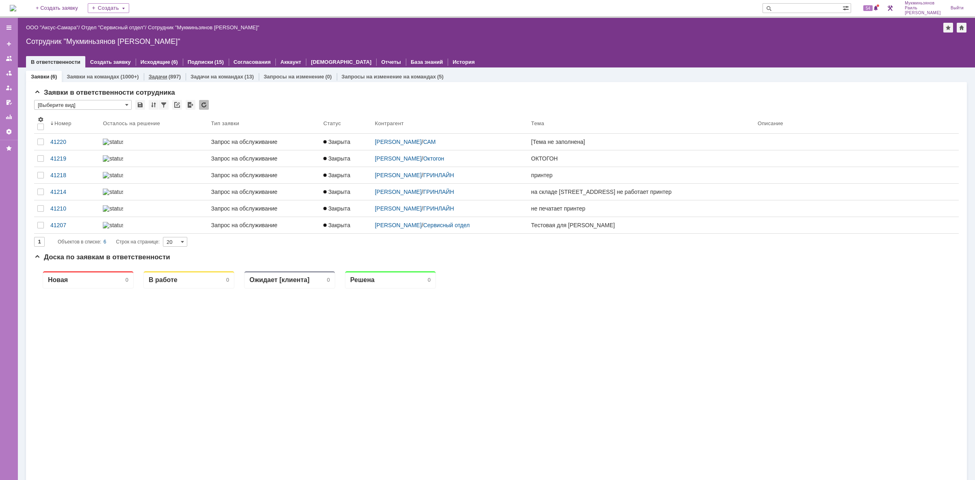
click at [165, 74] on link "Задачи" at bounding box center [158, 77] width 19 height 6
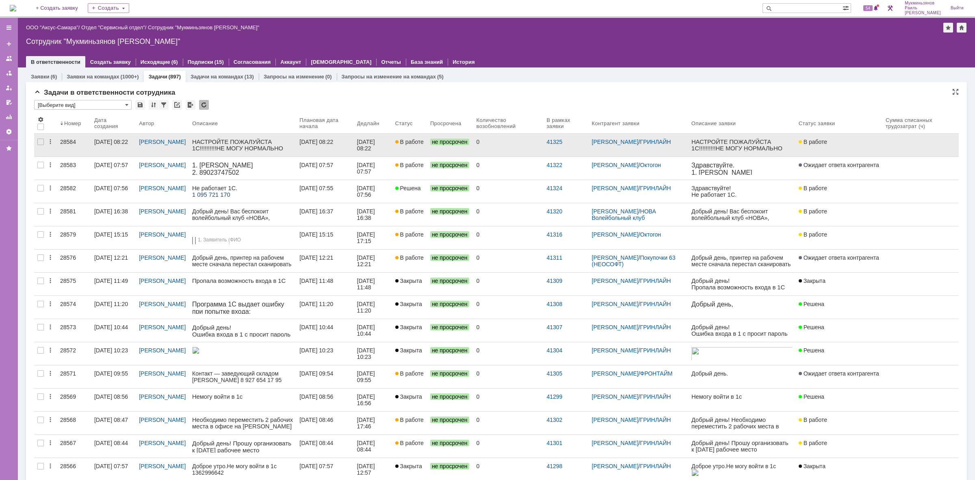
click at [189, 143] on div "[PERSON_NAME]" at bounding box center [162, 145] width 53 height 23
click at [346, 146] on link "[DATE] 08:22" at bounding box center [324, 145] width 57 height 23
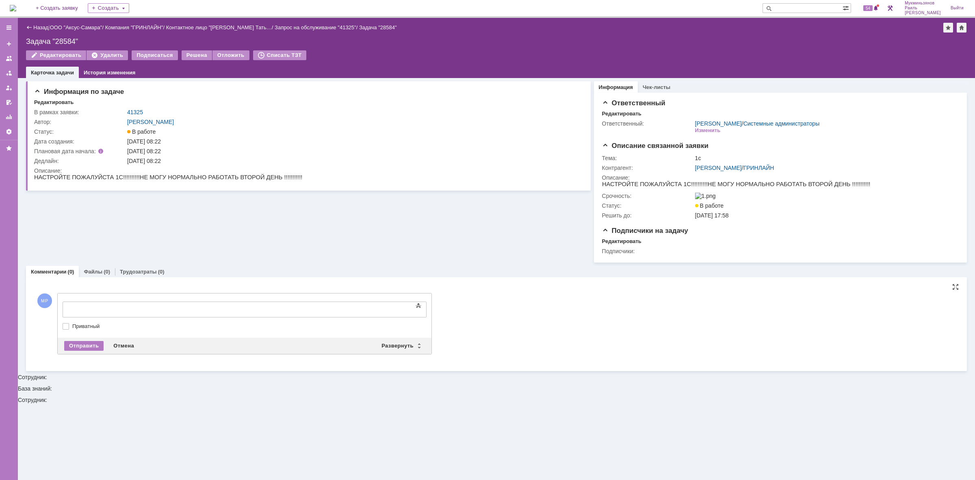
click at [187, 306] on div at bounding box center [128, 308] width 115 height 7
drag, startPoint x: 76, startPoint y: 344, endPoint x: 132, endPoint y: 263, distance: 98.8
click at [76, 344] on div "Отправить" at bounding box center [83, 346] width 39 height 10
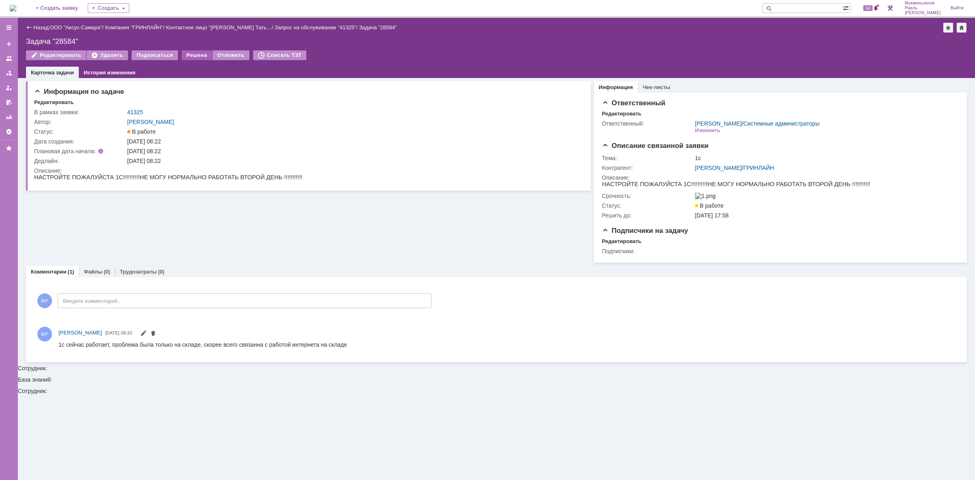
click at [187, 50] on div "Назад | ООО "Аксус-Самара" / Компания "ГРИНЛАЙН" / Контактное лицо "[PERSON_NAM…" at bounding box center [496, 48] width 957 height 60
click at [188, 52] on div "Решена" at bounding box center [197, 55] width 30 height 10
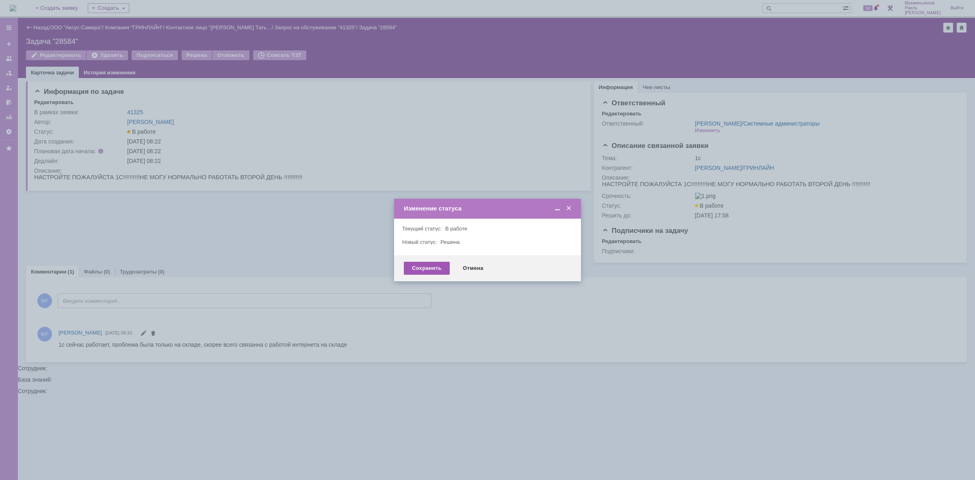
click at [428, 273] on div "Сохранить Отмена" at bounding box center [487, 268] width 187 height 26
click at [428, 271] on div "Сохранить" at bounding box center [427, 268] width 46 height 13
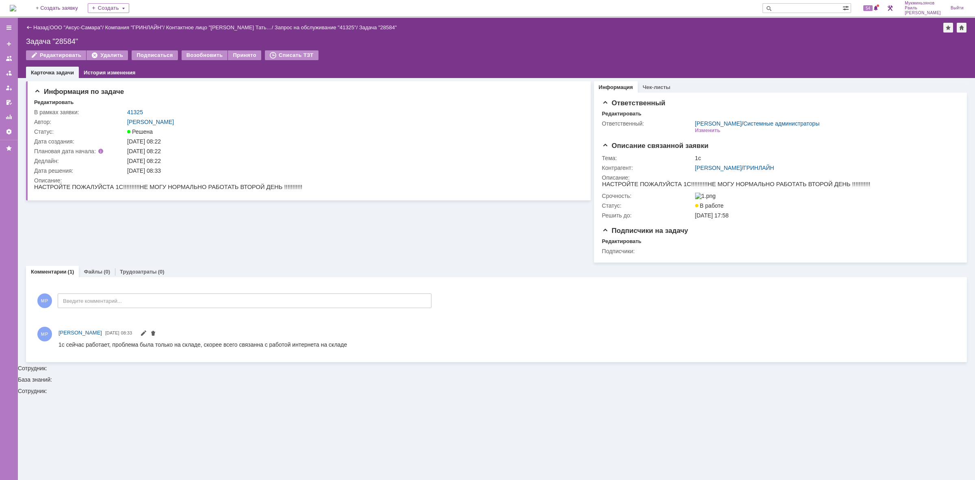
click at [9, 5] on div "На домашнюю + Создать заявку Создать 54 Мукминьзянов [PERSON_NAME]" at bounding box center [487, 9] width 975 height 18
click at [14, 11] on img at bounding box center [13, 8] width 7 height 7
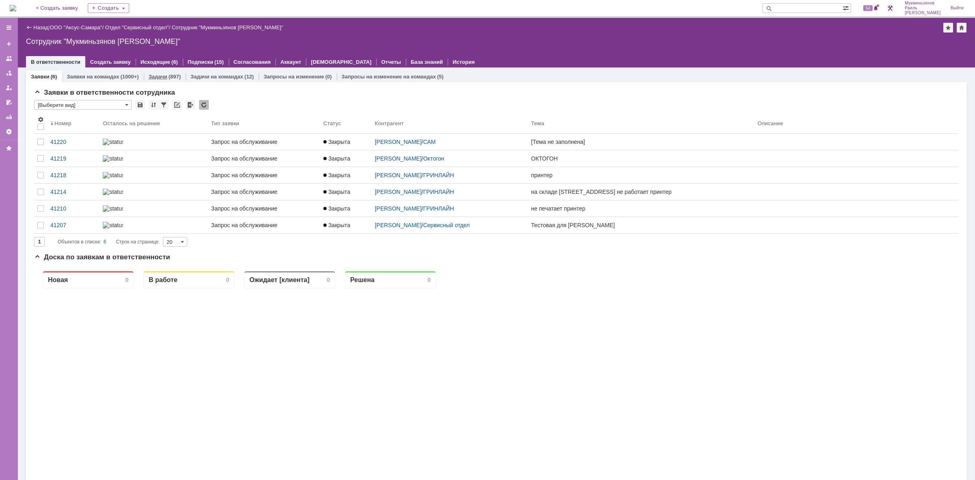
click at [169, 78] on div "(897)" at bounding box center [175, 77] width 12 height 6
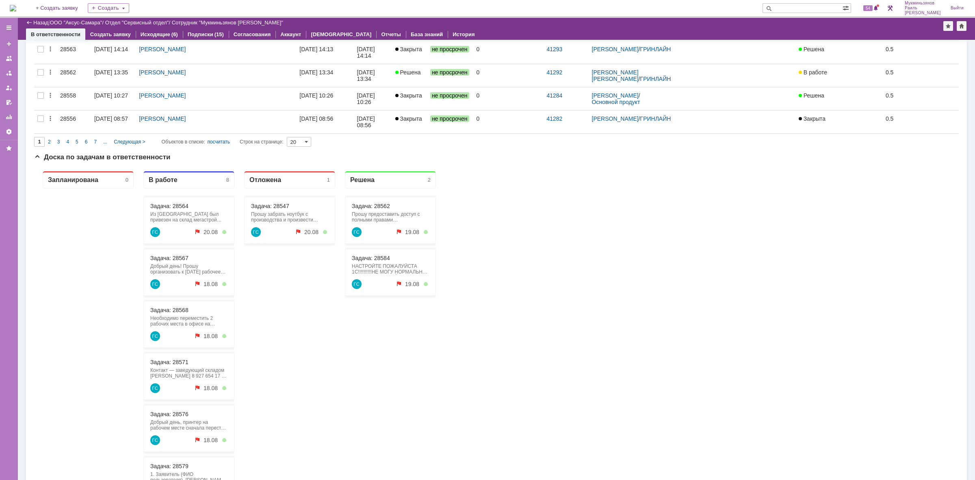
scroll to position [458, 0]
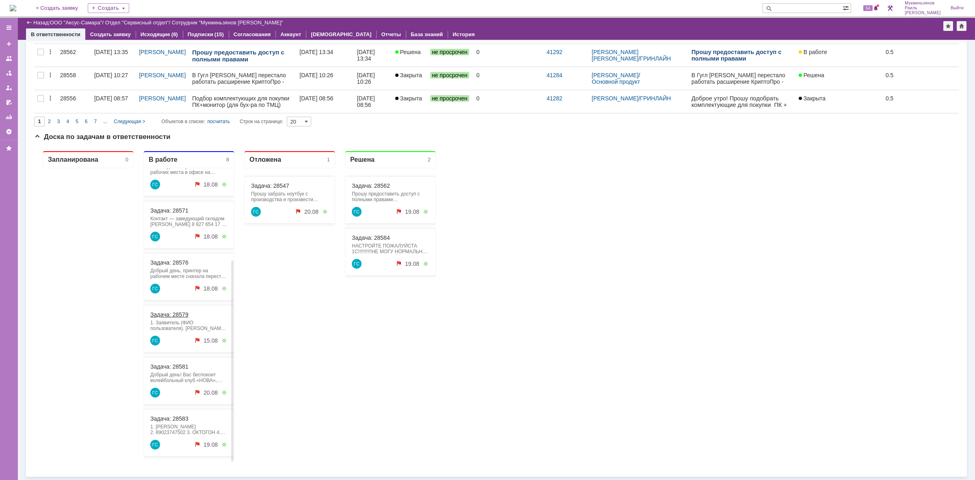
click at [172, 312] on link "Задача: 28579" at bounding box center [169, 314] width 38 height 7
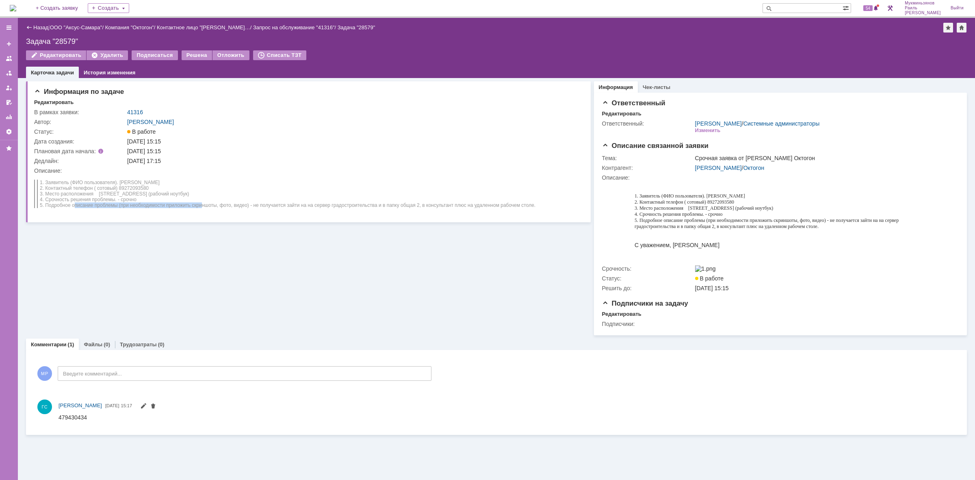
drag, startPoint x: 83, startPoint y: 205, endPoint x: 200, endPoint y: 205, distance: 117.0
click at [200, 205] on span "5. Подробное описание проблемы (при необходимости приложить скриншоты, фото, ви…" at bounding box center [288, 205] width 496 height 6
drag, startPoint x: 87, startPoint y: 416, endPoint x: 117, endPoint y: 835, distance: 420.0
click at [59, 418] on html "479430434" at bounding box center [507, 417] width 897 height 7
copy span "479430434"
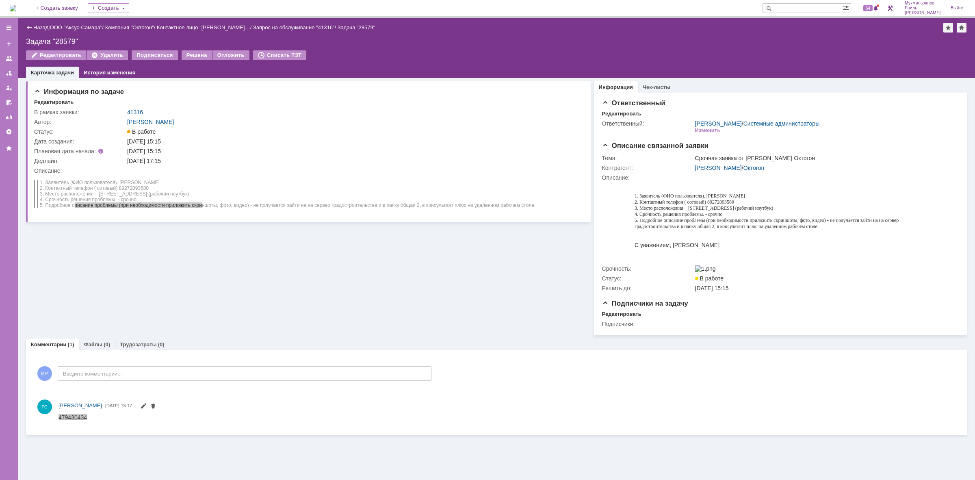
click at [16, 7] on img at bounding box center [13, 8] width 7 height 7
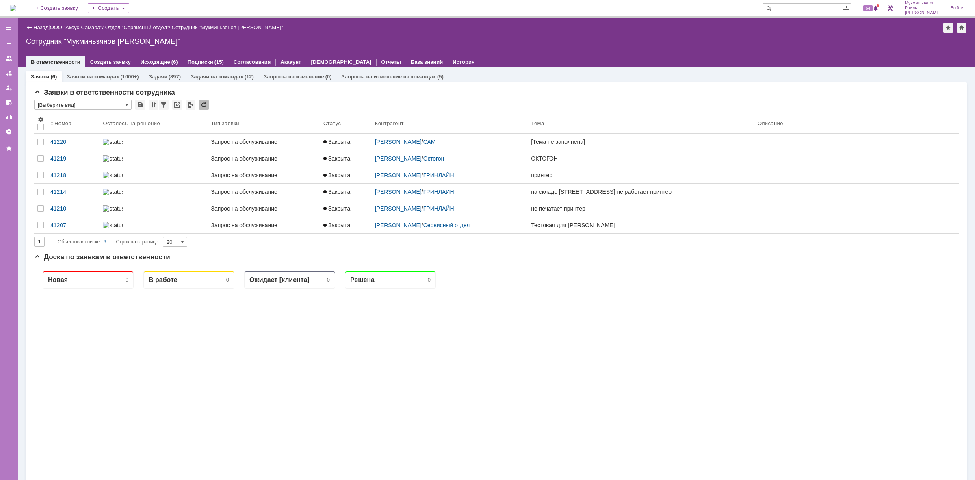
click at [151, 75] on link "Задачи" at bounding box center [158, 77] width 19 height 6
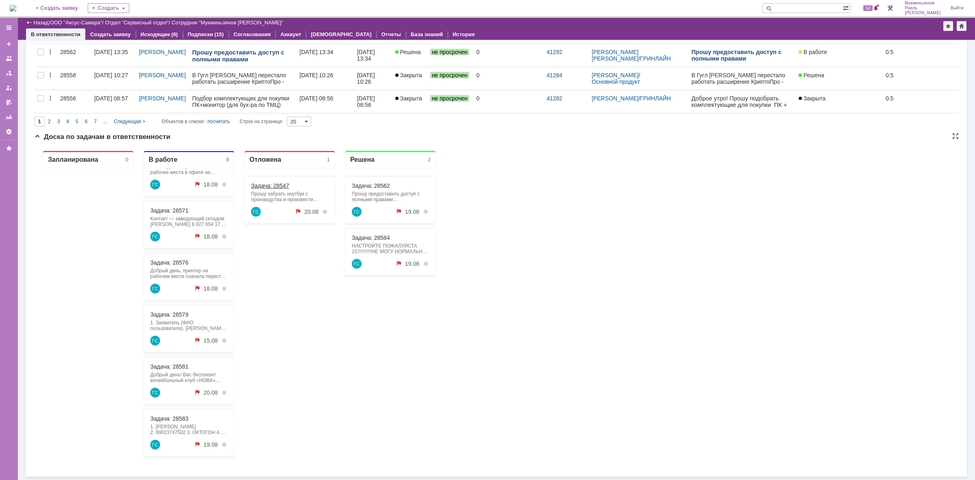
click at [259, 189] on div "Задача: 28547 Прошу забрать ноутбук с производства и произвести замену АКБ, ста…" at bounding box center [289, 199] width 91 height 47
click at [382, 239] on link "Задача: 28584" at bounding box center [371, 237] width 38 height 7
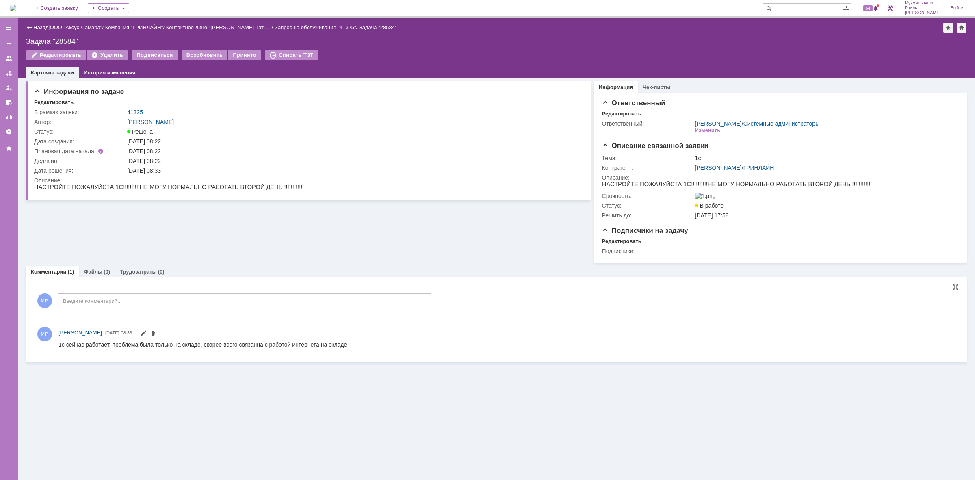
click at [163, 312] on div "МР Введите комментарий..." at bounding box center [232, 302] width 397 height 38
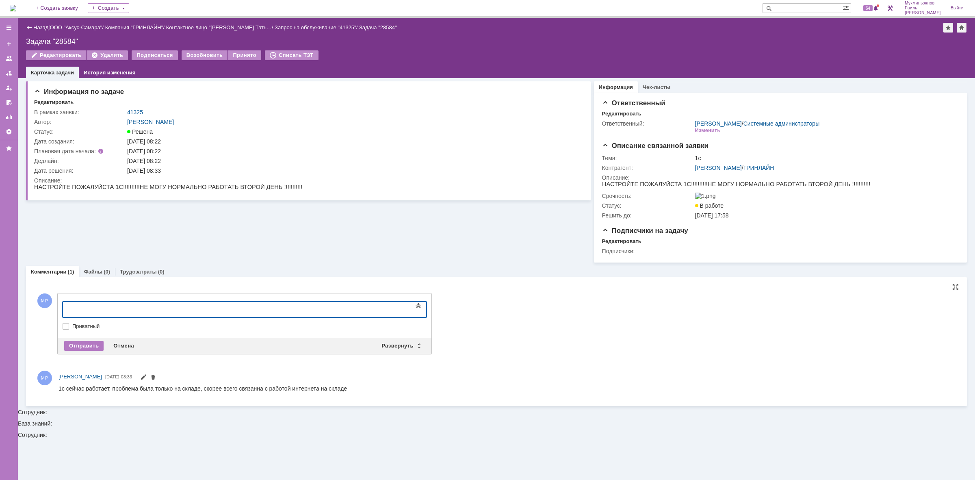
click at [170, 307] on div at bounding box center [128, 308] width 115 height 7
click at [78, 346] on div "Отправить" at bounding box center [83, 346] width 39 height 10
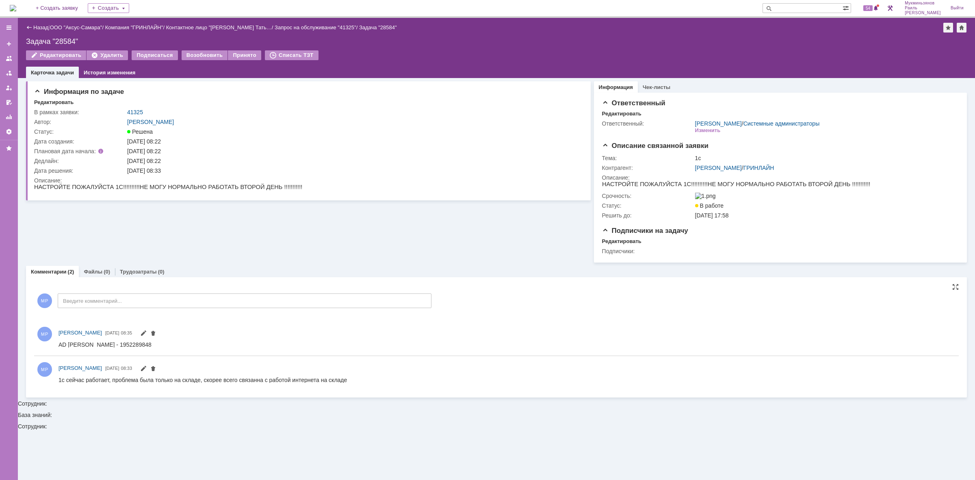
click at [16, 9] on img at bounding box center [13, 8] width 7 height 7
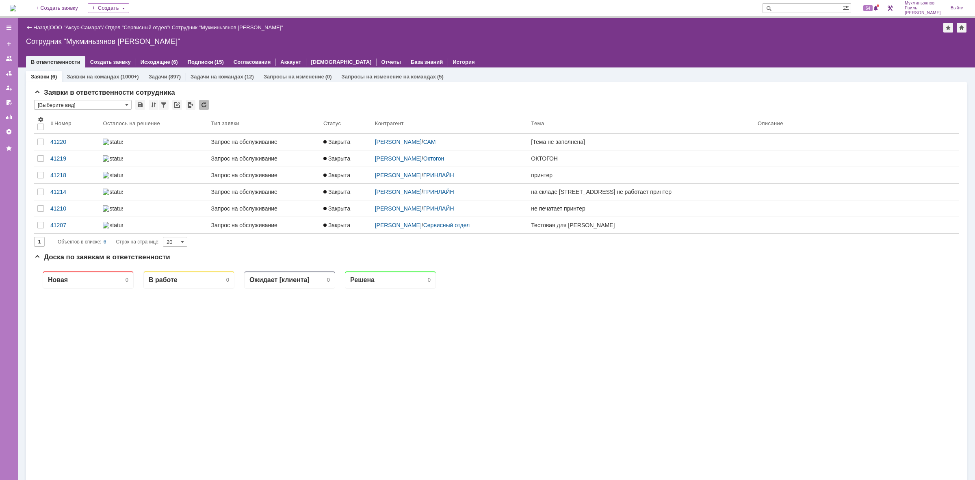
click at [144, 72] on div "Задачи (897)" at bounding box center [165, 77] width 42 height 12
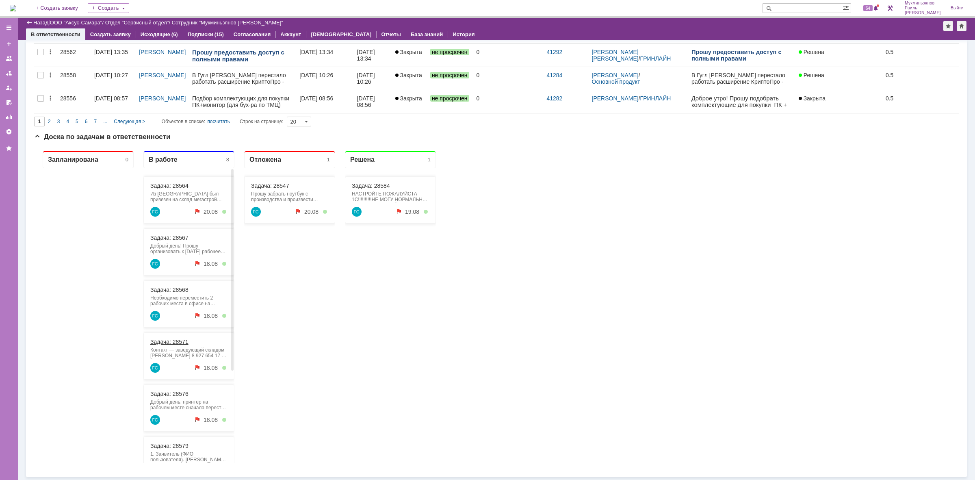
click at [184, 341] on link "Задача: 28571" at bounding box center [169, 342] width 38 height 7
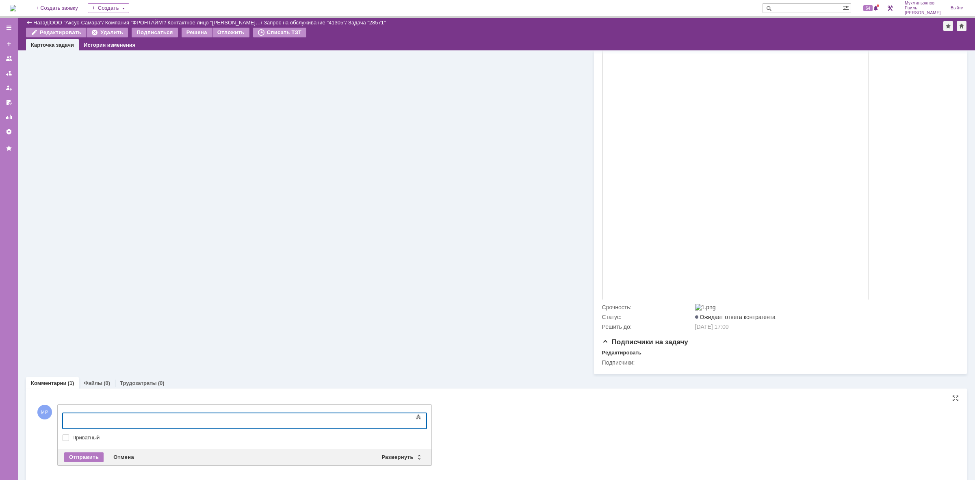
click at [167, 424] on body at bounding box center [129, 420] width 122 height 14
click at [76, 458] on div "Отправить" at bounding box center [83, 457] width 39 height 10
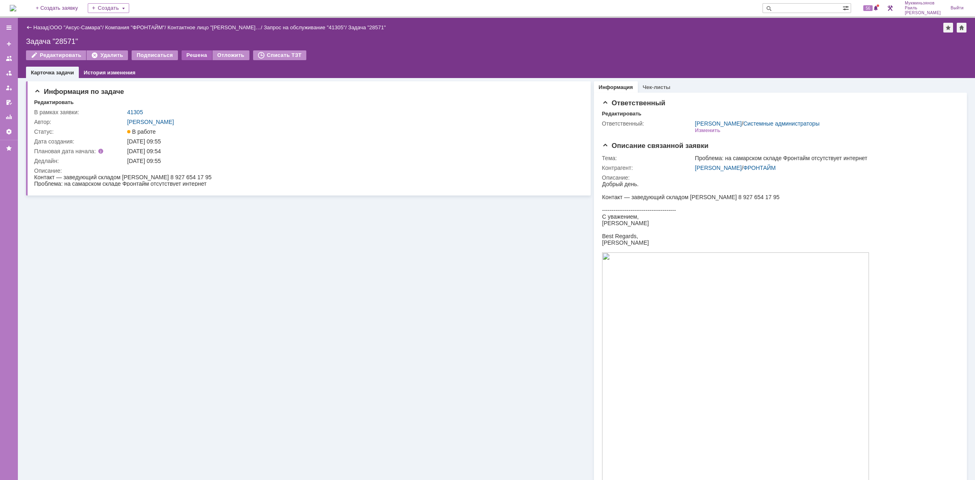
click at [186, 58] on div "Решена" at bounding box center [197, 55] width 30 height 10
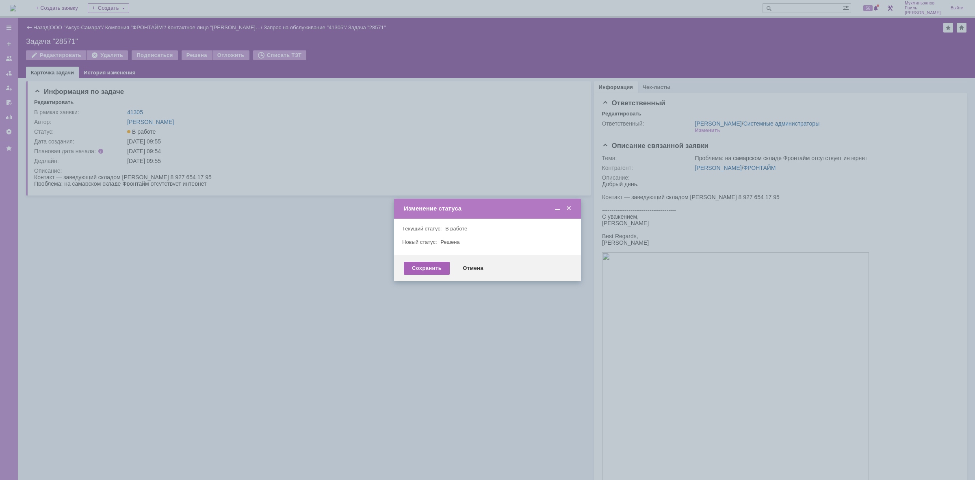
click at [425, 266] on div "Сохранить" at bounding box center [427, 268] width 46 height 13
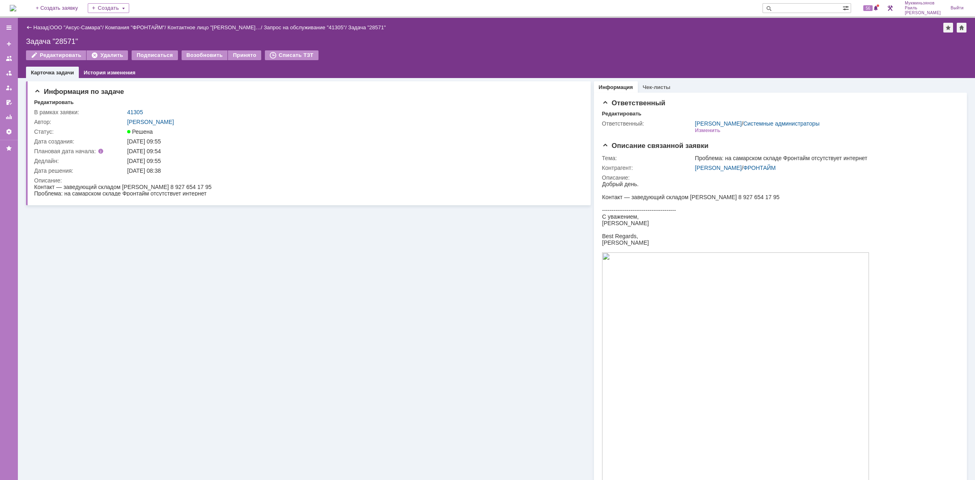
click at [16, 15] on div "На домашнюю" at bounding box center [13, 8] width 7 height 16
click at [16, 11] on img at bounding box center [13, 8] width 7 height 7
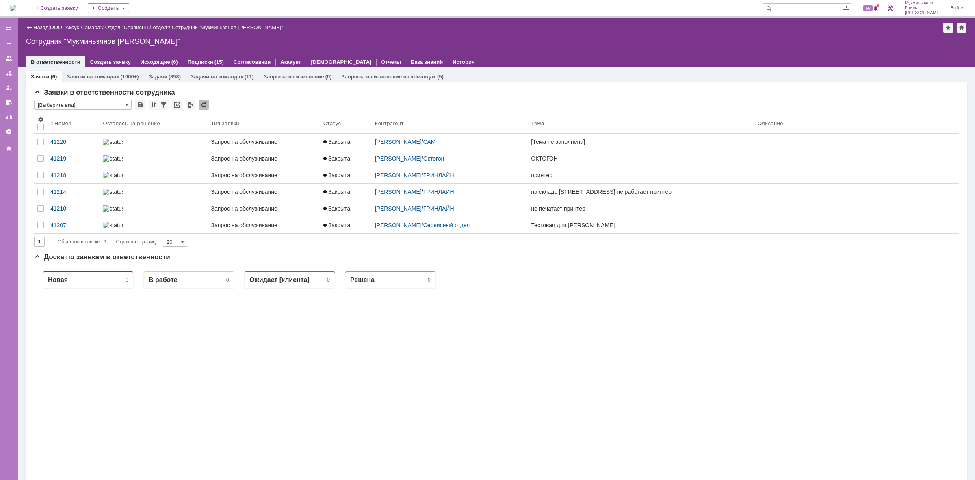
click at [158, 76] on link "Задачи" at bounding box center [158, 77] width 19 height 6
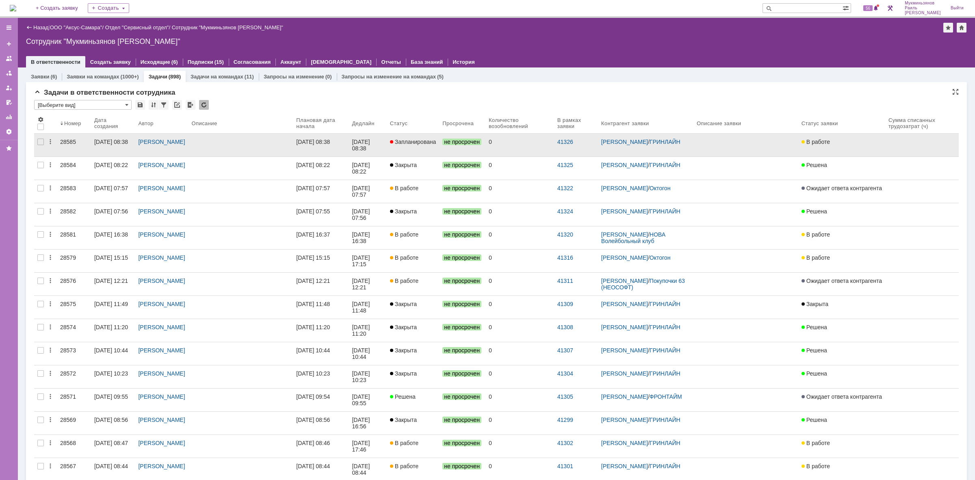
click at [365, 143] on div "[DATE] 08:38" at bounding box center [362, 145] width 20 height 13
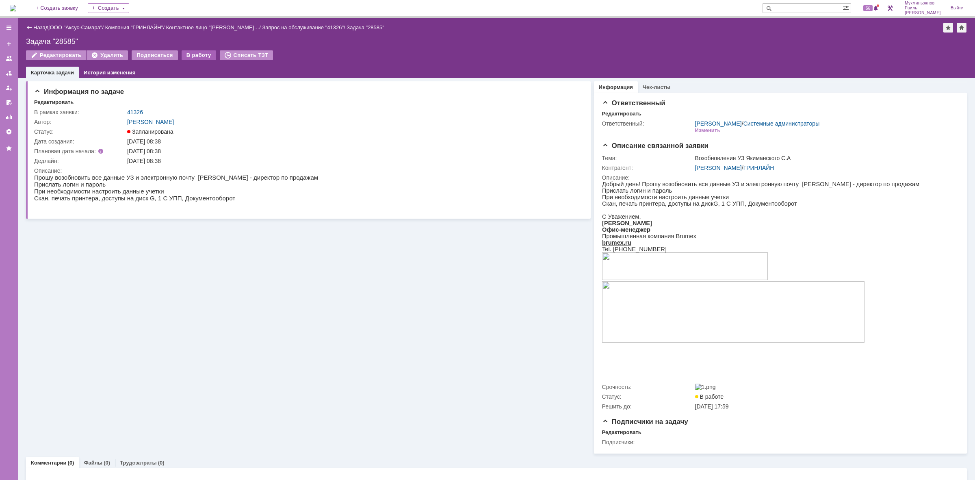
click at [202, 56] on div "В работу" at bounding box center [199, 55] width 35 height 10
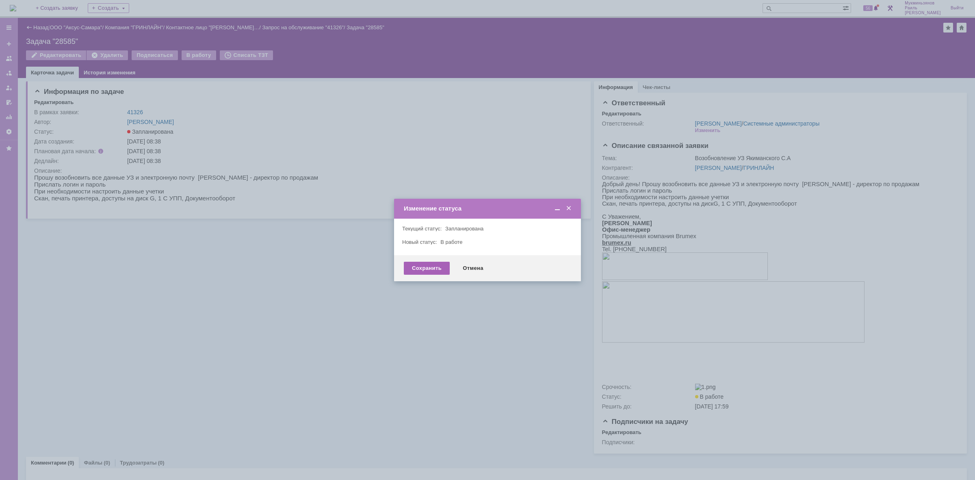
click at [425, 262] on div "Сохранить" at bounding box center [427, 268] width 46 height 13
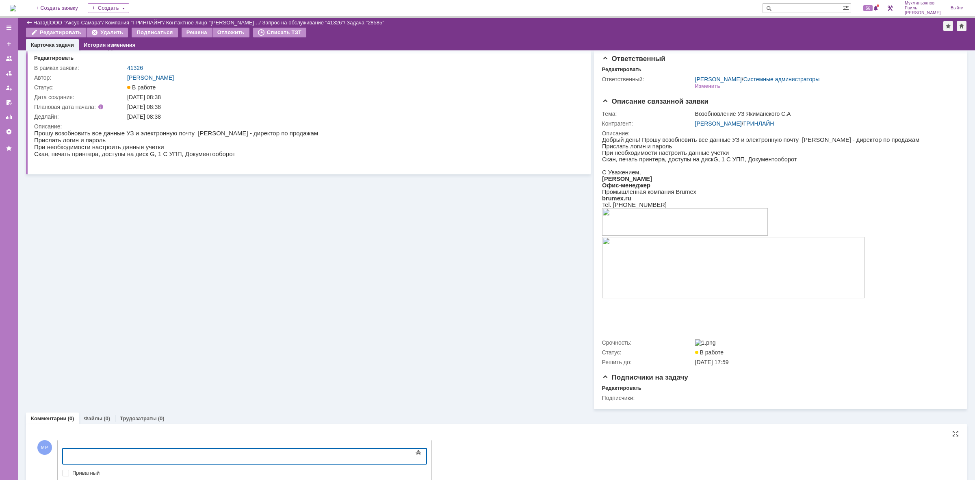
click at [123, 451] on body at bounding box center [129, 456] width 122 height 14
click at [93, 463] on li "#dVa5*B6" at bounding box center [139, 462] width 93 height 9
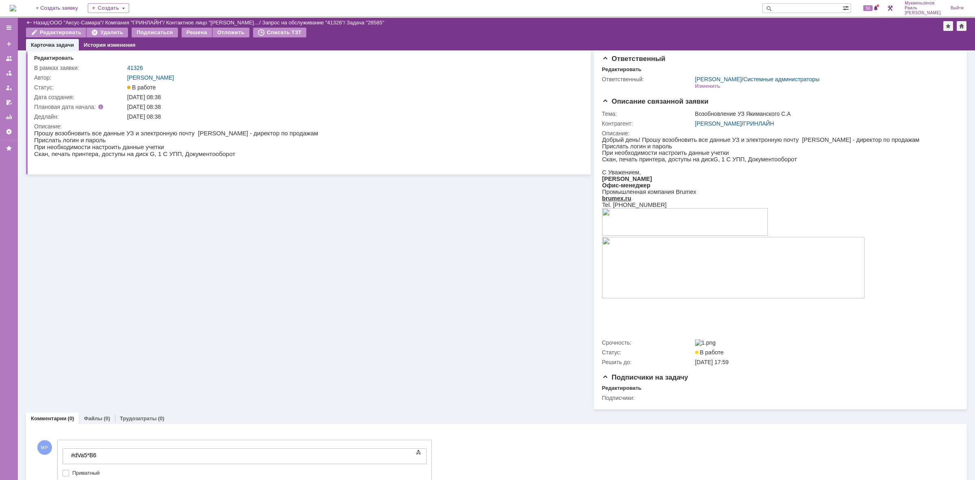
click at [71, 453] on div "#dVa5*B6" at bounding box center [128, 455] width 115 height 7
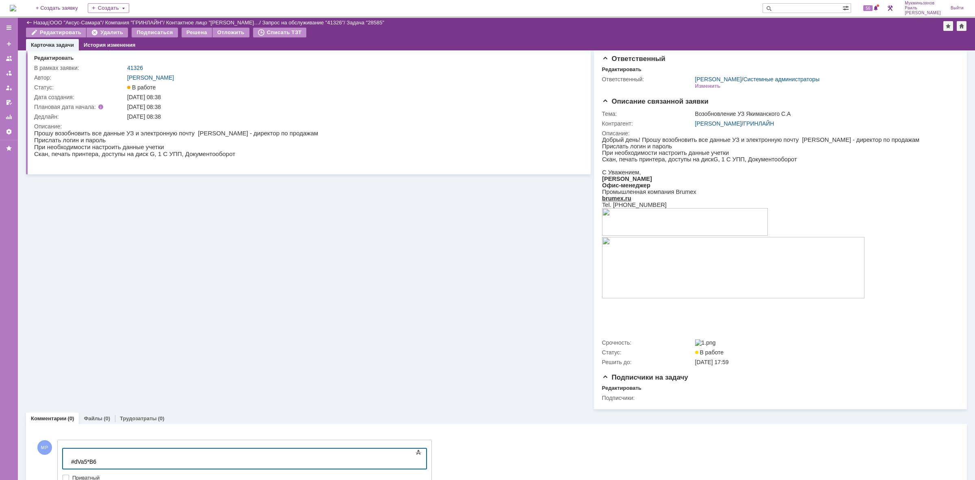
click at [71, 453] on div "#dVa5*B6" at bounding box center [128, 458] width 115 height 13
click at [71, 454] on div "[PERSON_NAME].YAkimanskij #dVa5*B6" at bounding box center [128, 458] width 115 height 13
click at [71, 461] on div "[PERSON_NAME]: [PERSON_NAME].YAkimanskij #dVa5*B6" at bounding box center [128, 462] width 115 height 20
drag, startPoint x: 117, startPoint y: 462, endPoint x: 122, endPoint y: 460, distance: 4.7
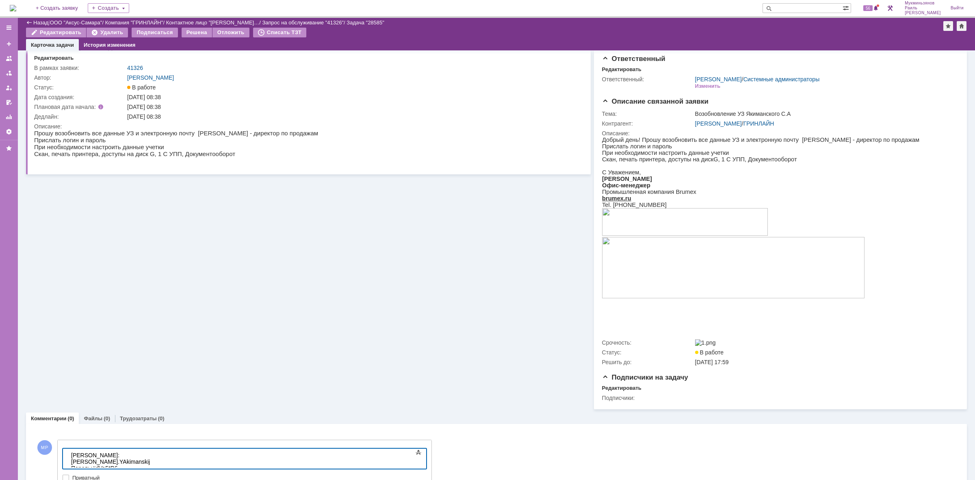
click at [107, 461] on div "[PERSON_NAME]: [PERSON_NAME].YAkimanskij Пароль: #dVa5*B6" at bounding box center [128, 462] width 115 height 20
drag, startPoint x: 116, startPoint y: 460, endPoint x: 93, endPoint y: 461, distance: 22.8
click at [93, 461] on div "[PERSON_NAME]: [PERSON_NAME].YAkimanskij Пароль: #dVa5*B6" at bounding box center [128, 462] width 115 height 20
copy div "#dVa5*B6"
click at [138, 462] on div "[PERSON_NAME]: [PERSON_NAME].YAkimanskij Пароль: #dVa5*B6" at bounding box center [128, 462] width 115 height 20
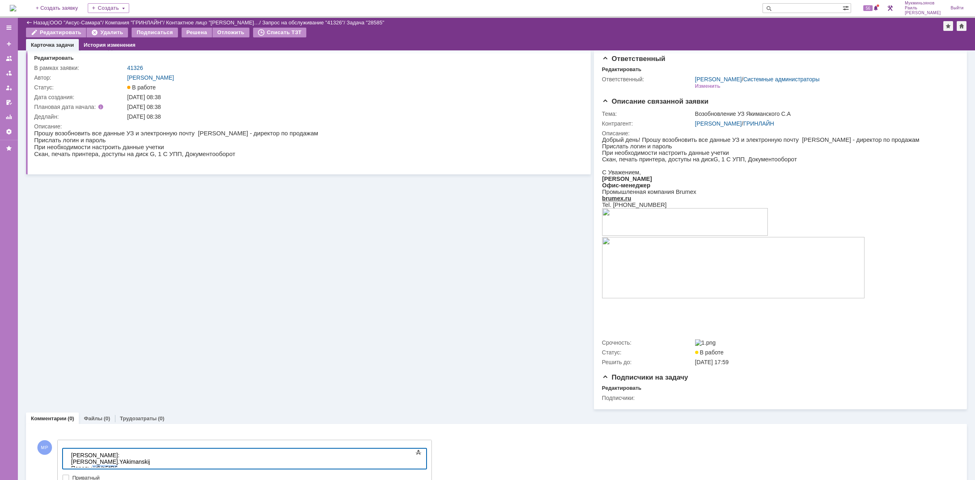
click at [138, 460] on div "[PERSON_NAME]: [PERSON_NAME].YAkimanskij Пароль: #dVa5*B6" at bounding box center [128, 462] width 115 height 20
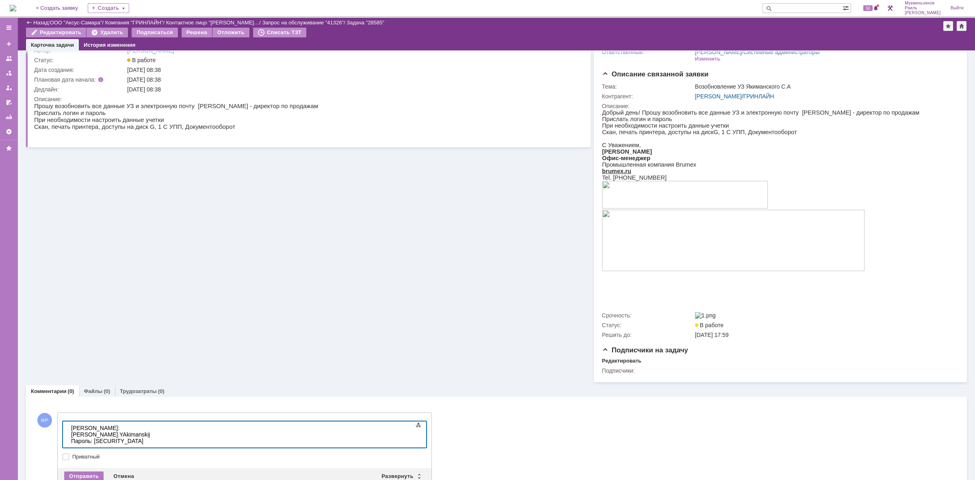
scroll to position [70, 0]
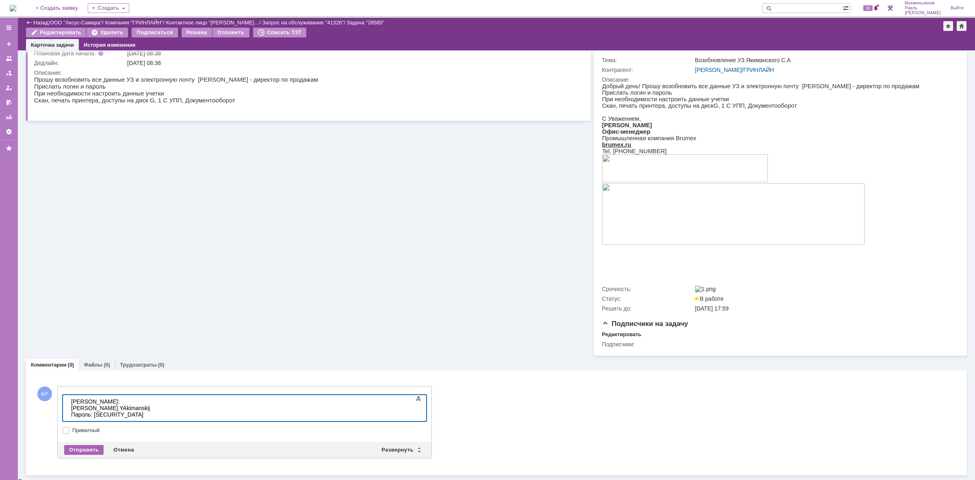
click at [89, 452] on div "Отправить" at bounding box center [83, 450] width 39 height 10
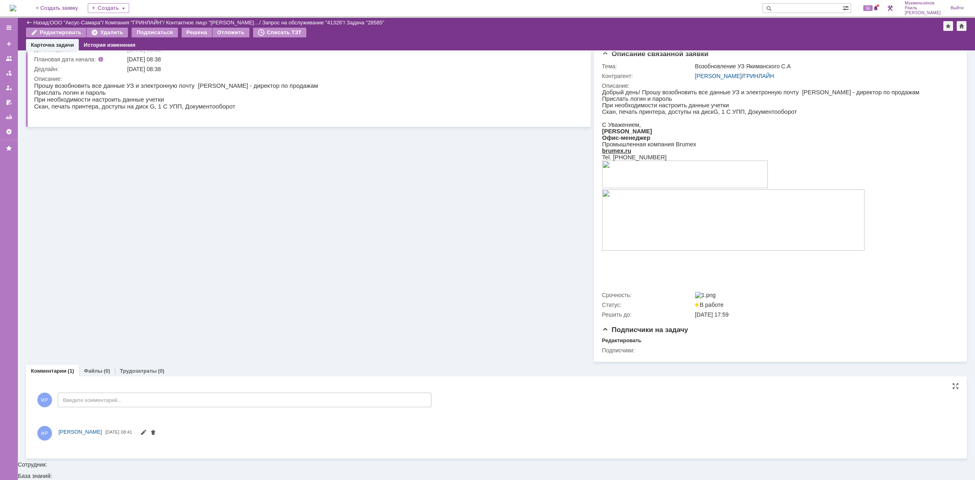
scroll to position [0, 0]
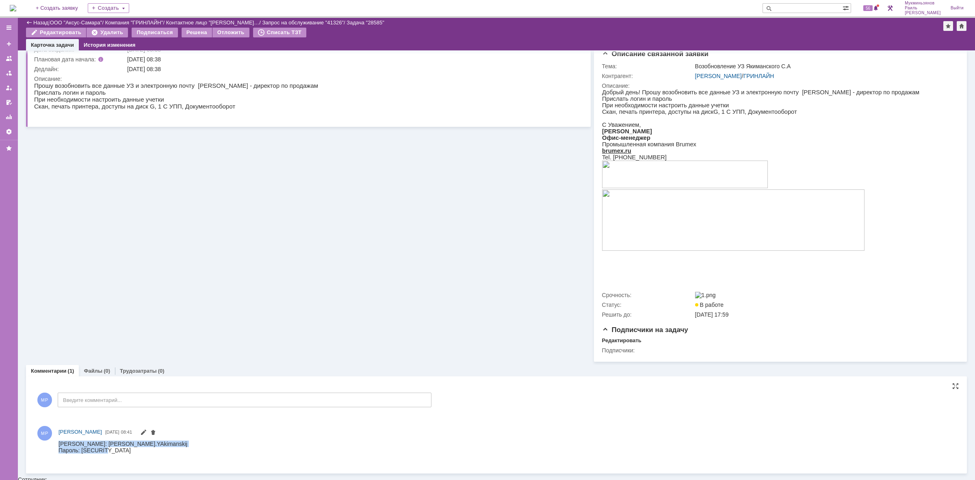
drag, startPoint x: 111, startPoint y: 449, endPoint x: 49, endPoint y: 444, distance: 62.4
click at [59, 444] on html "[PERSON_NAME]: [PERSON_NAME].YAkimanskij Пароль: [SECURITY_DATA]" at bounding box center [503, 450] width 889 height 20
copy div "[PERSON_NAME]: [PERSON_NAME].YAkimanskij Пароль: [SECURITY_DATA]"
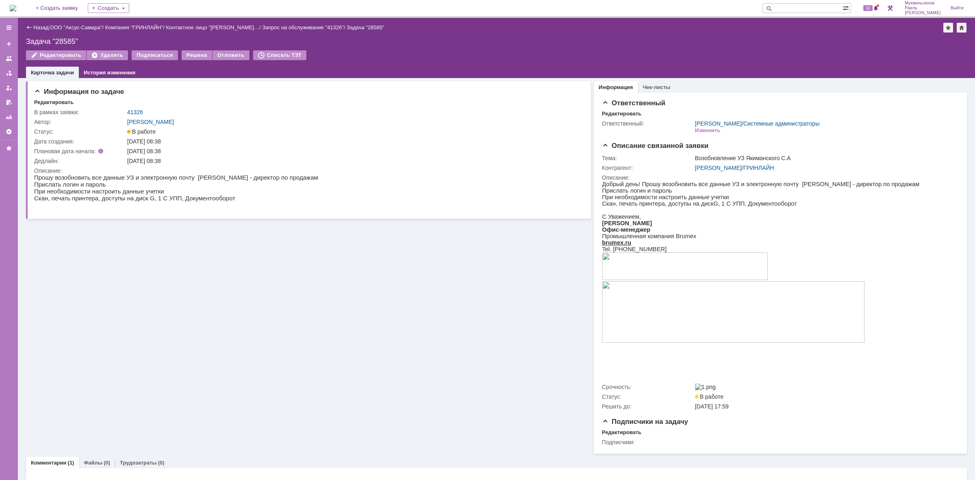
click at [16, 5] on img at bounding box center [13, 8] width 7 height 7
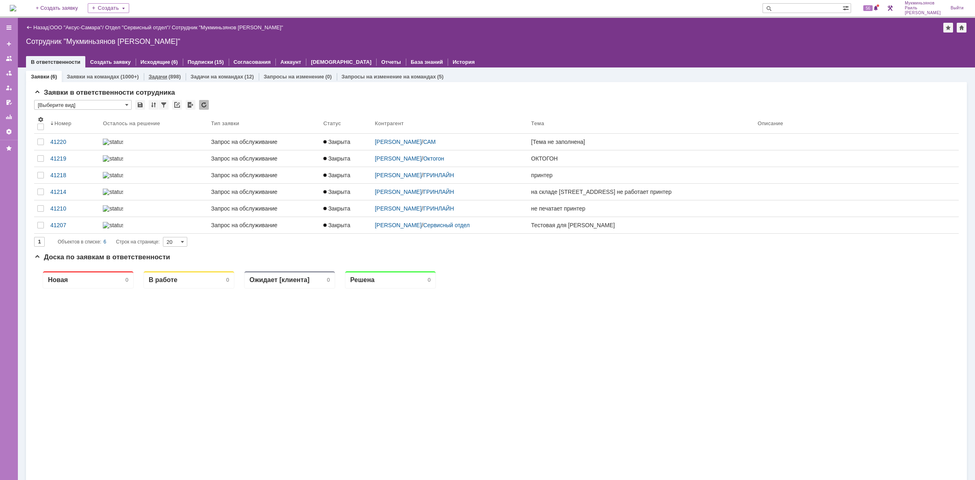
click at [163, 76] on link "Задачи" at bounding box center [158, 77] width 19 height 6
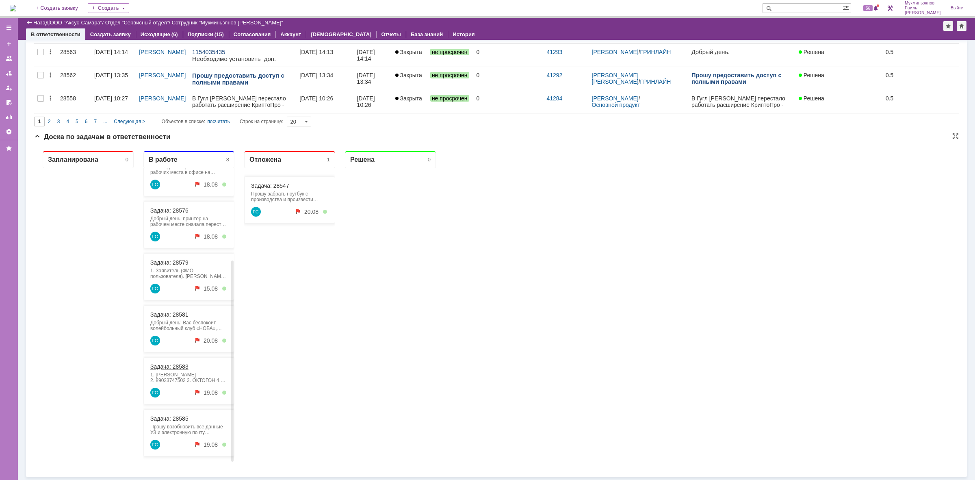
click at [165, 365] on link "Задача: 28583" at bounding box center [169, 366] width 38 height 7
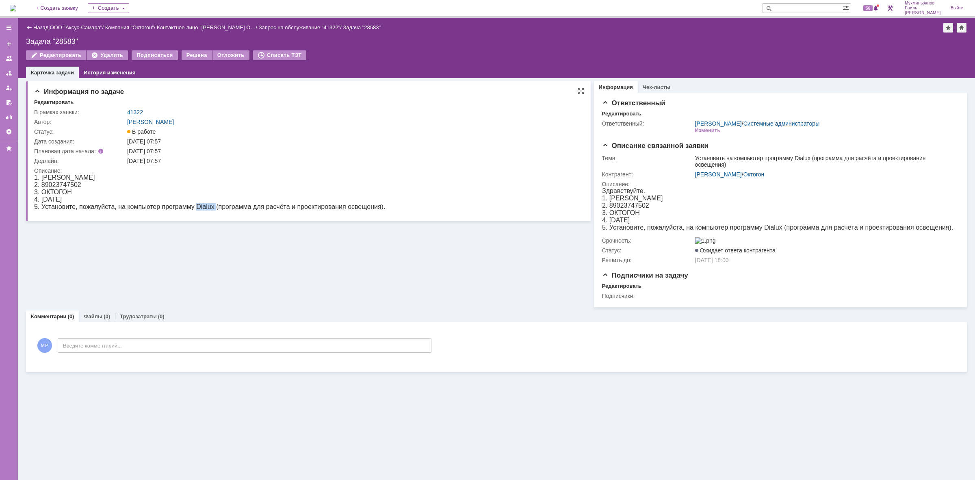
drag, startPoint x: 197, startPoint y: 207, endPoint x: 216, endPoint y: 208, distance: 19.2
click at [216, 208] on div "5. Установите, пожалуйста, на компьютер программу Dialux (программа для расчёта…" at bounding box center [209, 206] width 351 height 7
copy div "Dialux"
drag, startPoint x: 43, startPoint y: 198, endPoint x: 66, endPoint y: 203, distance: 23.9
click at [65, 203] on div "4. [DATE]" at bounding box center [209, 199] width 351 height 7
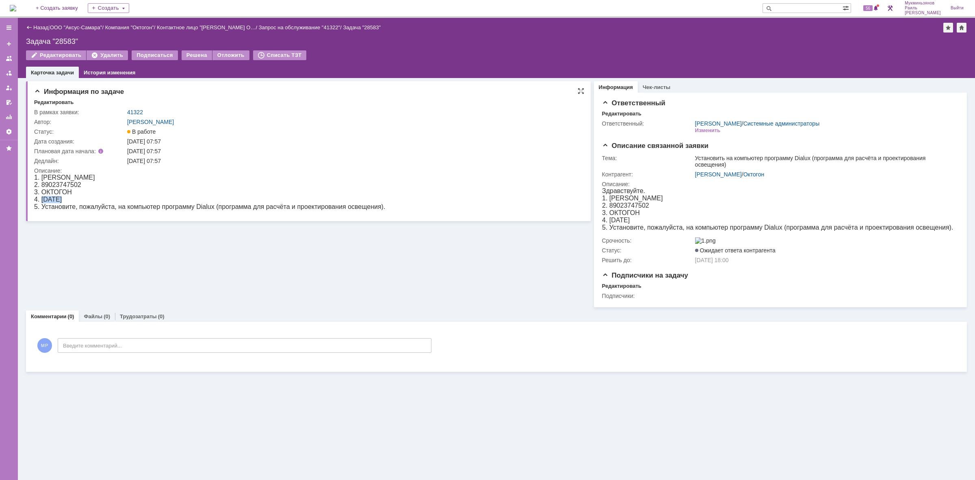
click at [67, 203] on div "4. [DATE]" at bounding box center [209, 199] width 351 height 7
click at [714, 171] on link "[PERSON_NAME]" at bounding box center [718, 174] width 47 height 7
